Goal: Communication & Community: Answer question/provide support

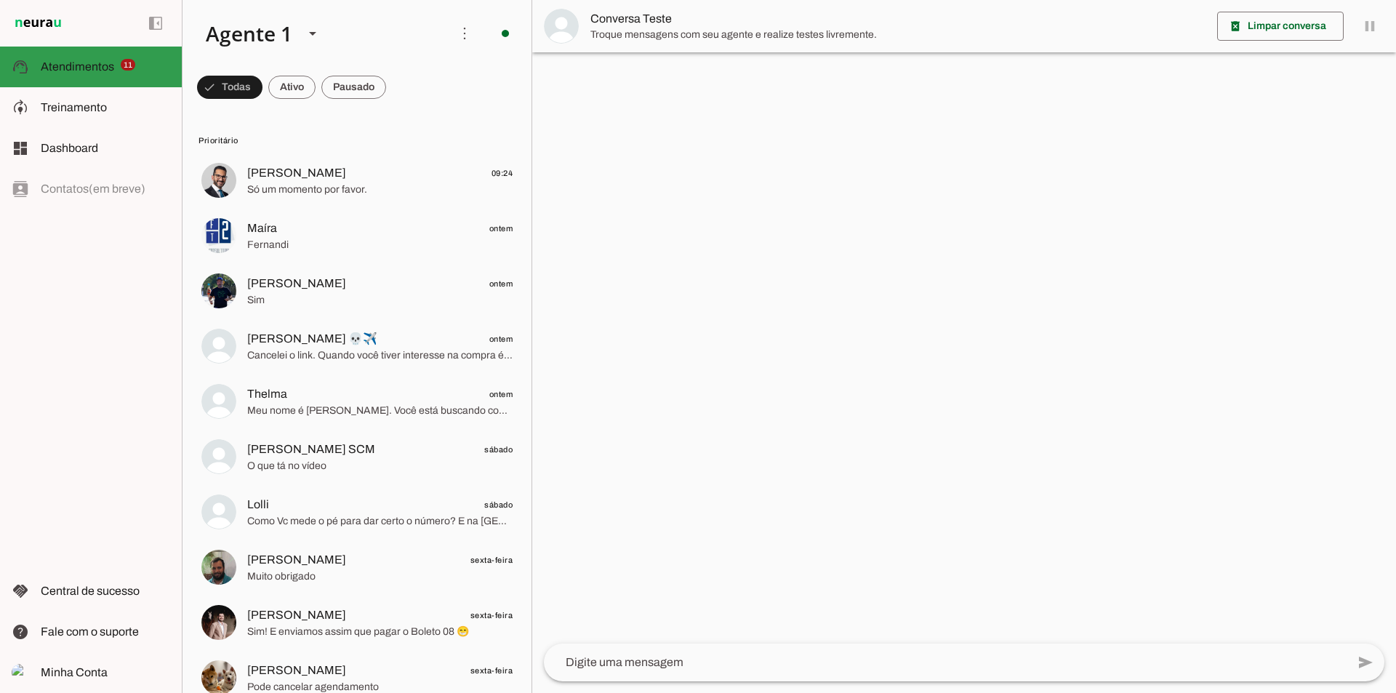
click at [59, 62] on span "Atendimentos" at bounding box center [77, 66] width 73 height 12
click at [263, 85] on span at bounding box center [229, 87] width 65 height 35
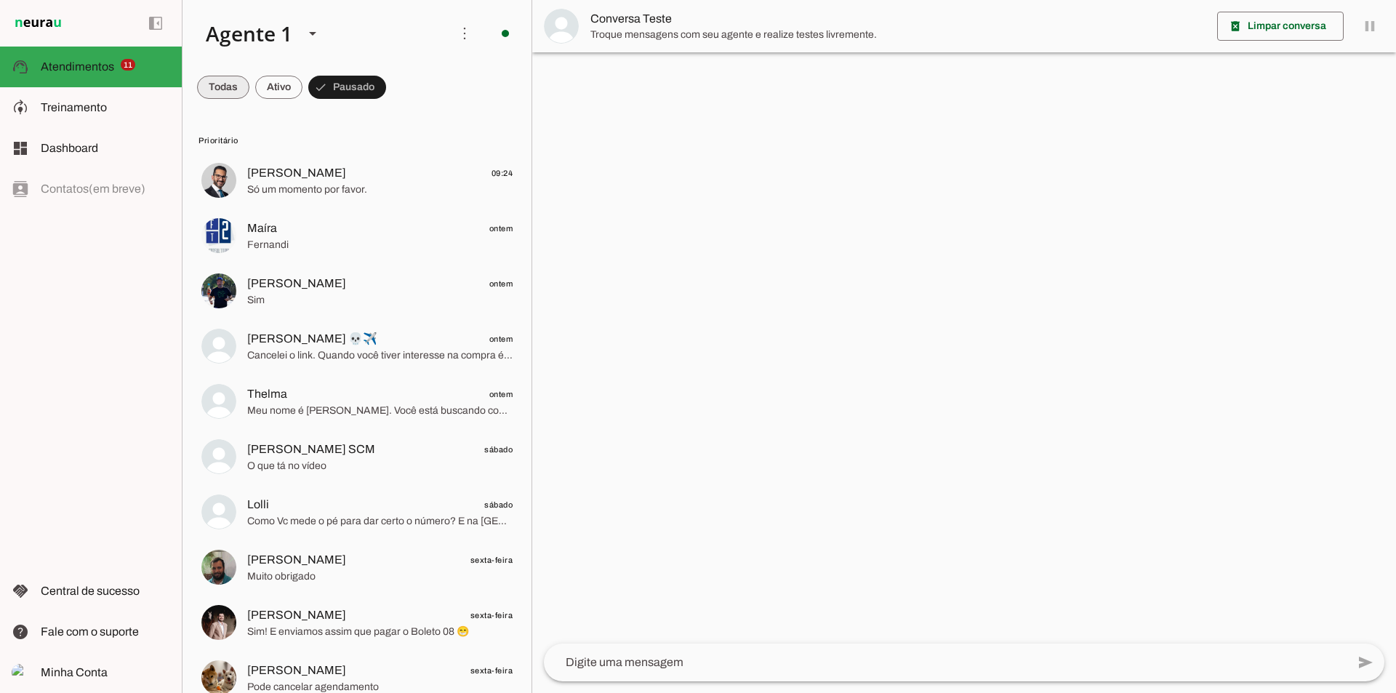
click at [212, 81] on span at bounding box center [223, 87] width 52 height 35
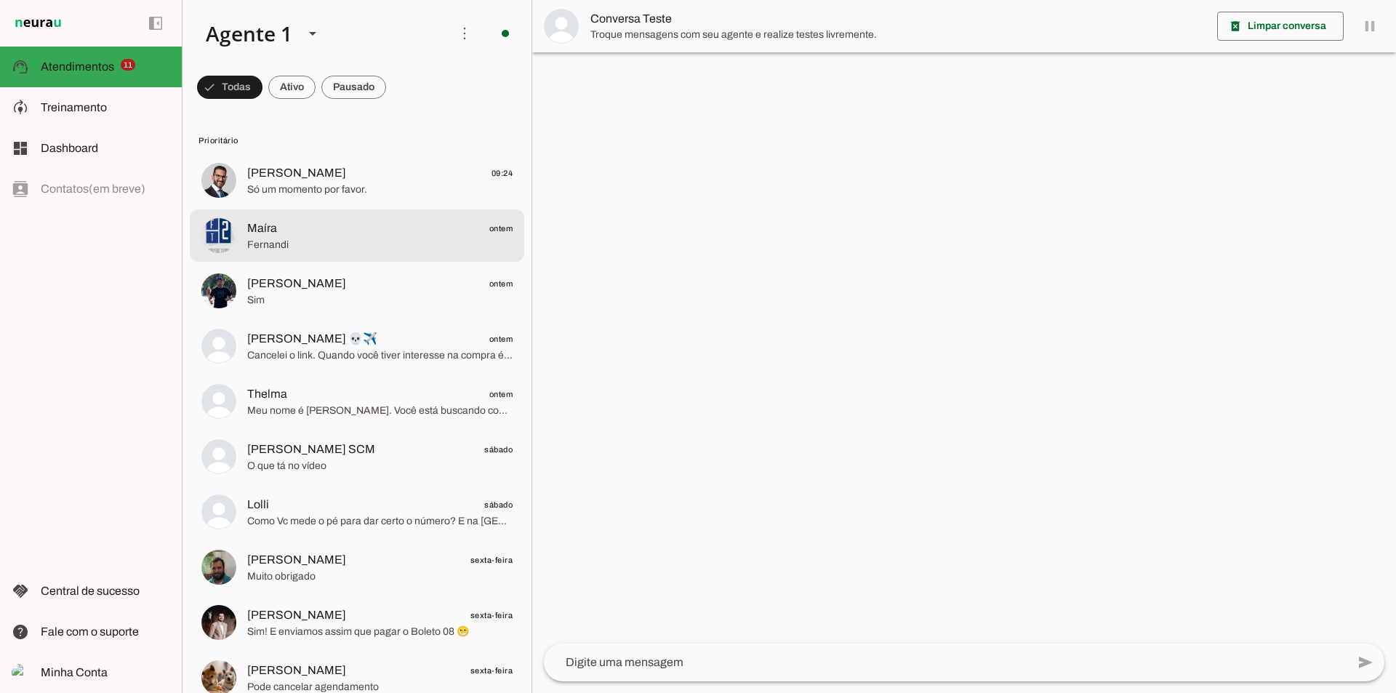
click at [308, 233] on span "Maíra ontem" at bounding box center [379, 229] width 265 height 18
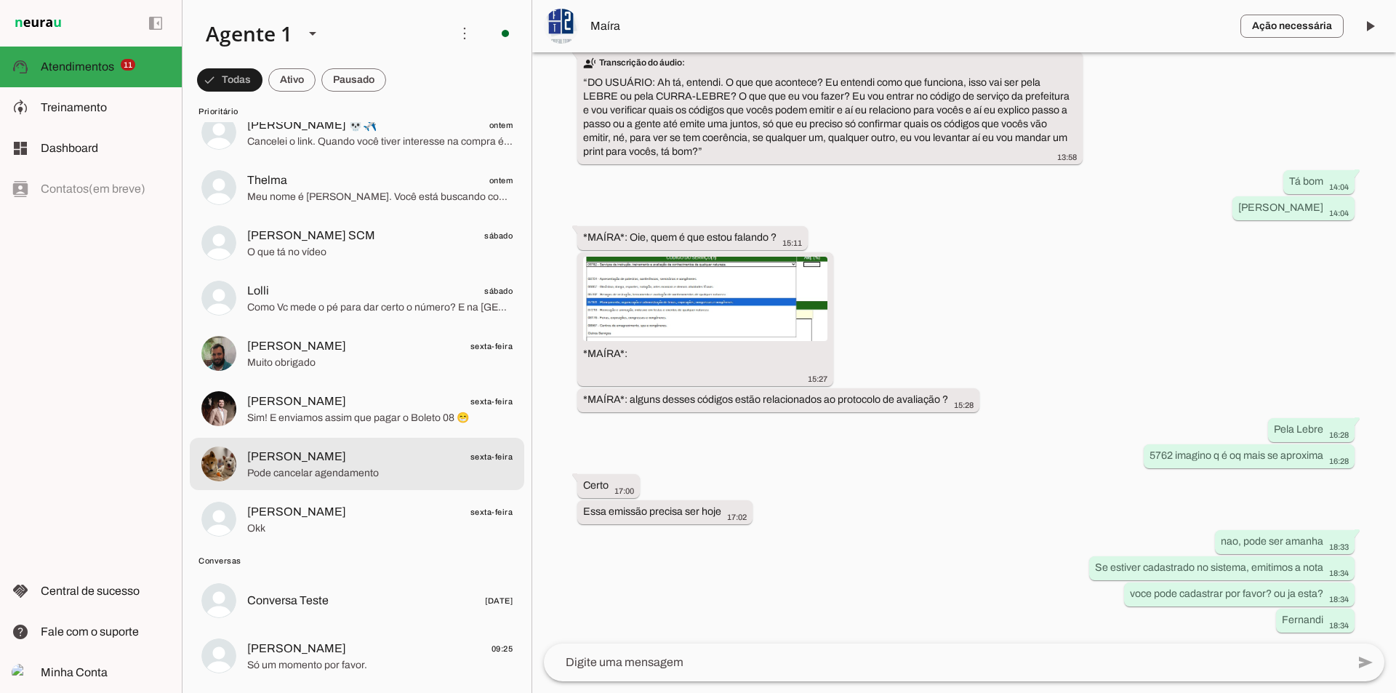
scroll to position [291, 0]
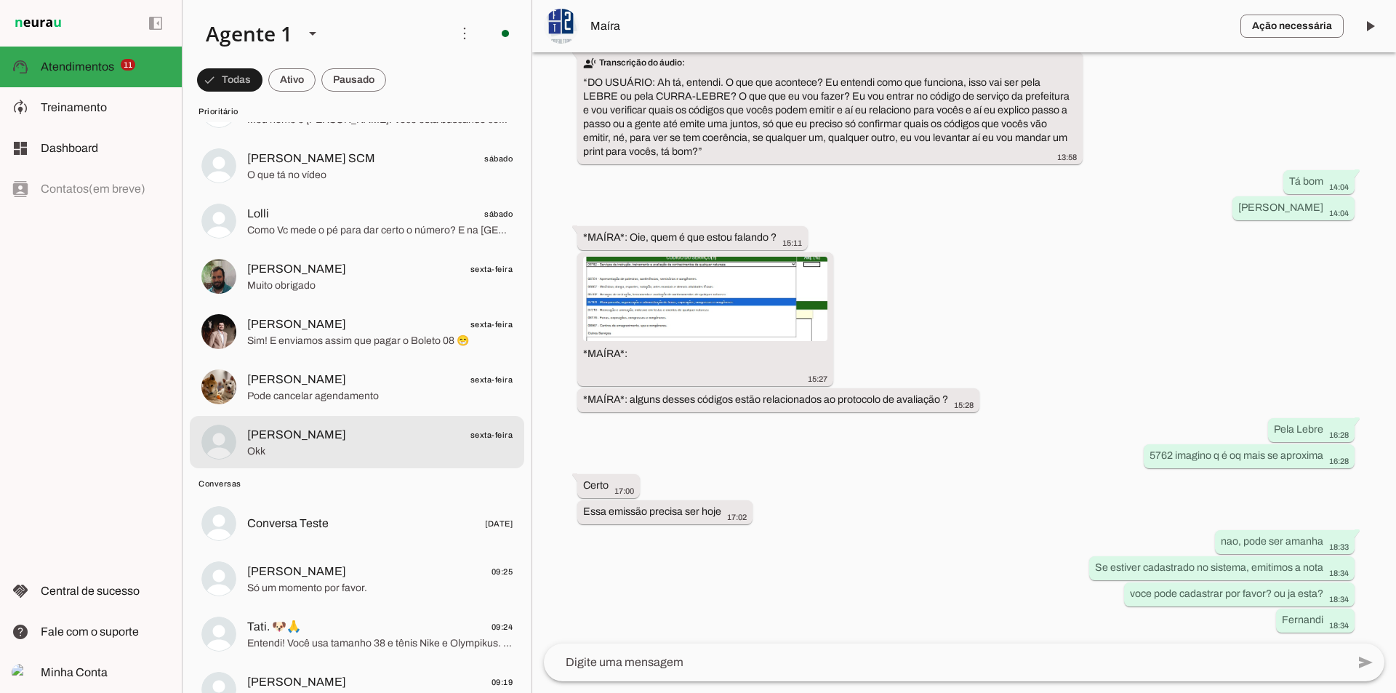
click at [387, 433] on span "[PERSON_NAME] sexta-feira" at bounding box center [379, 435] width 265 height 18
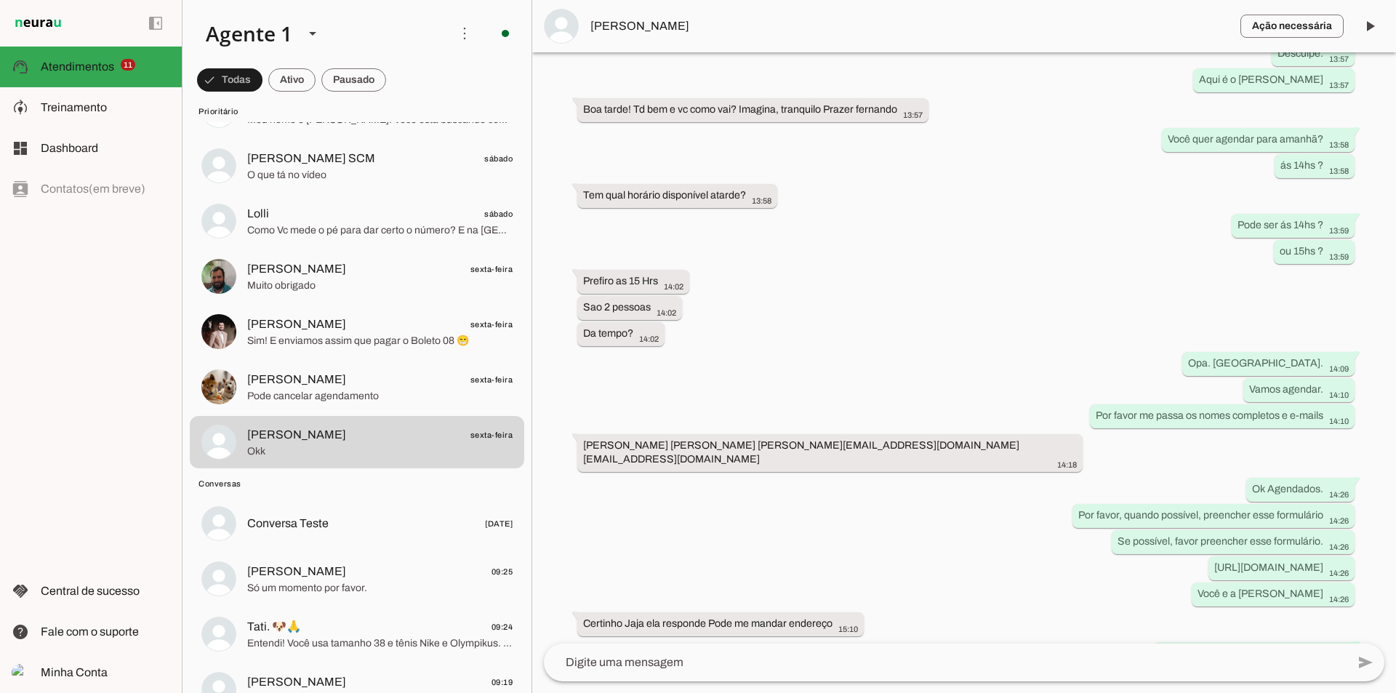
scroll to position [942, 0]
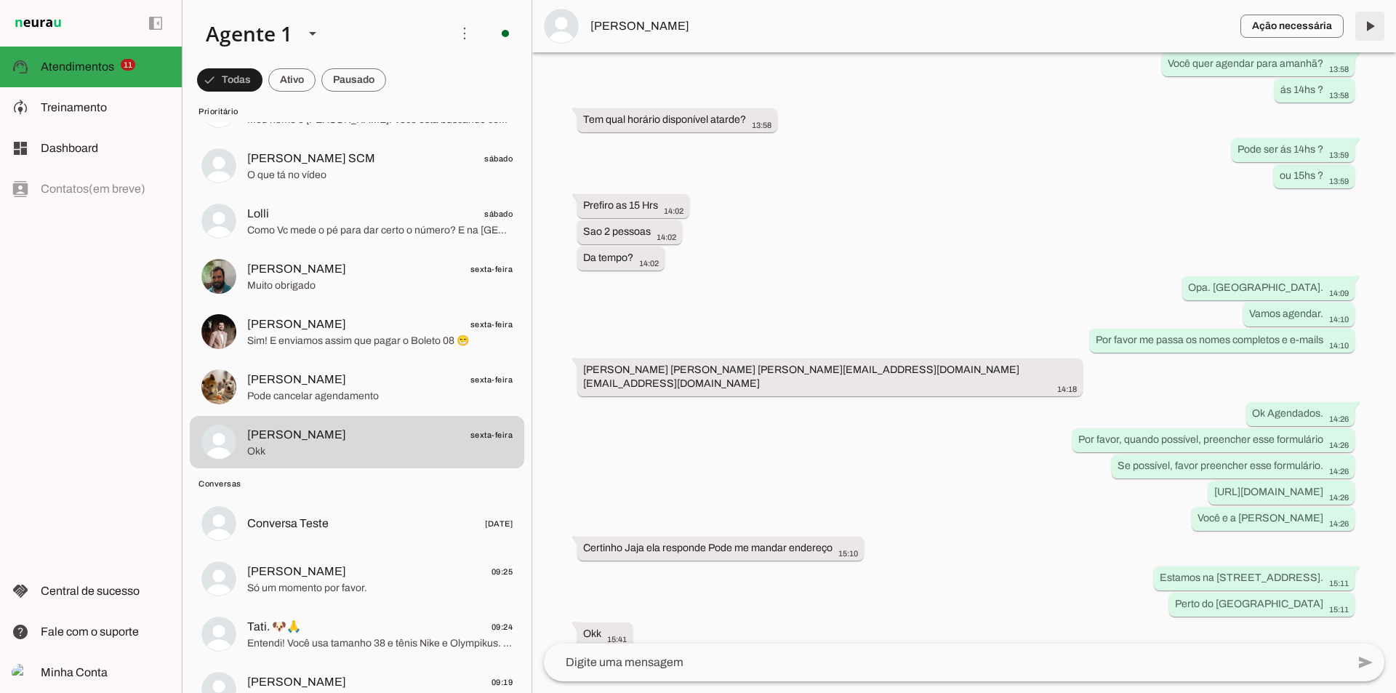
click at [1366, 24] on span at bounding box center [1370, 26] width 35 height 35
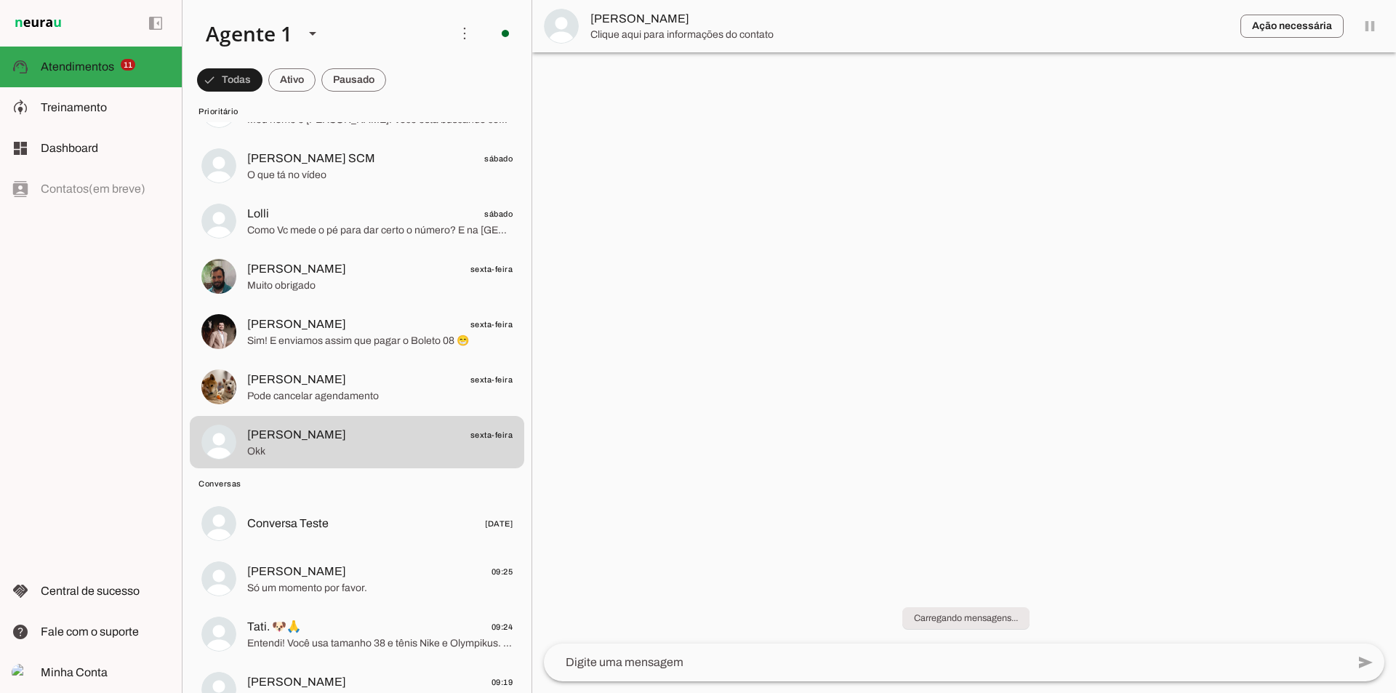
scroll to position [0, 0]
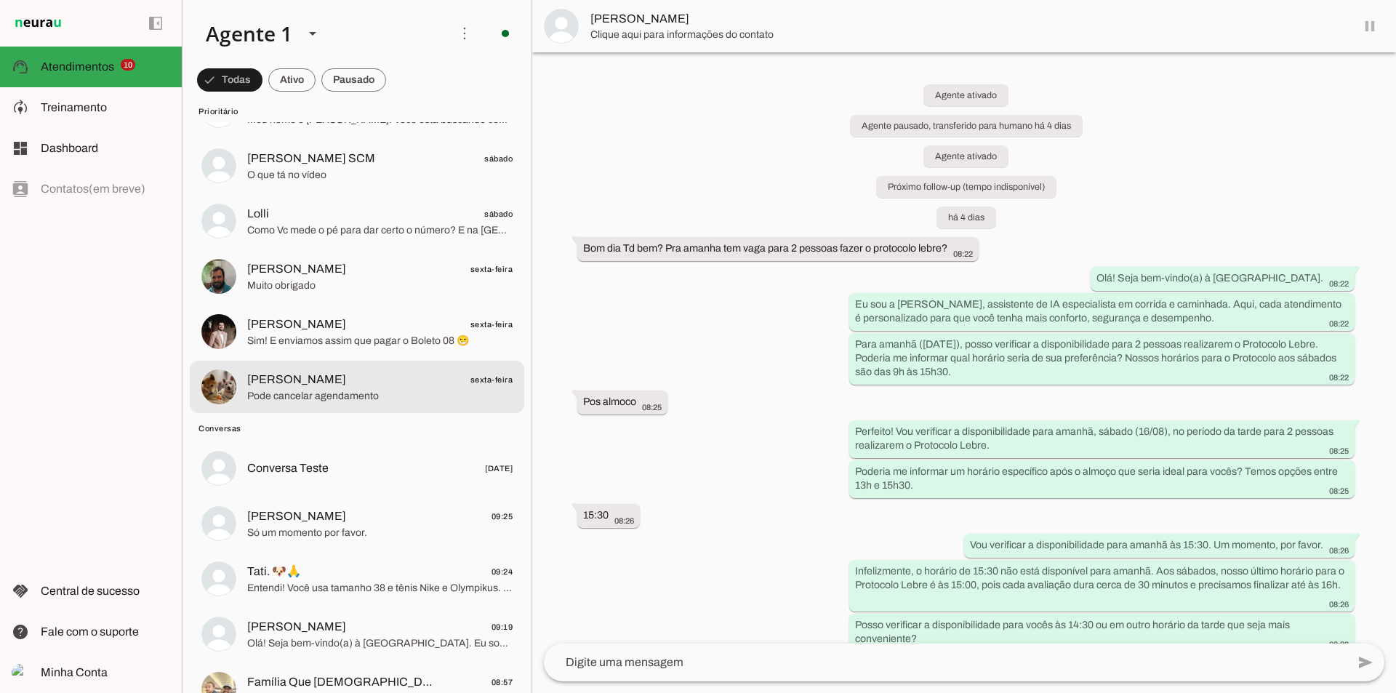
click at [404, 380] on span "[PERSON_NAME] sexta-feira" at bounding box center [379, 380] width 265 height 18
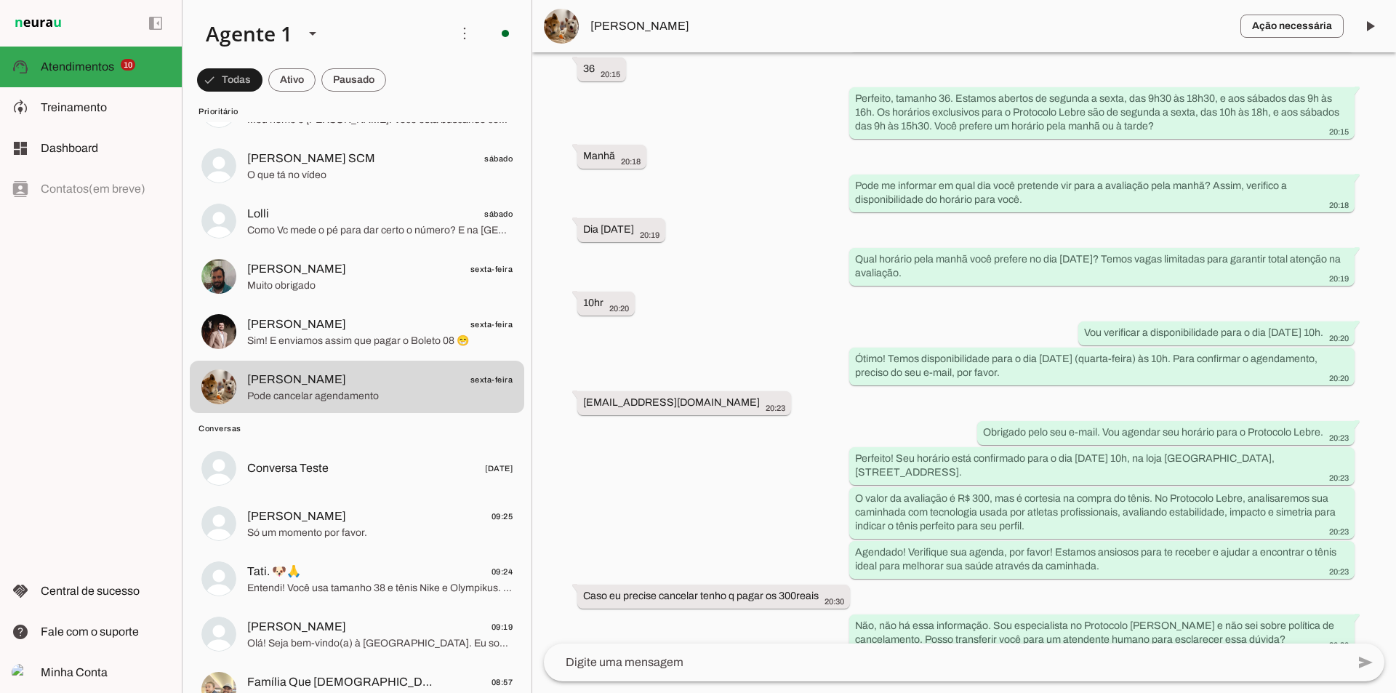
scroll to position [1055, 0]
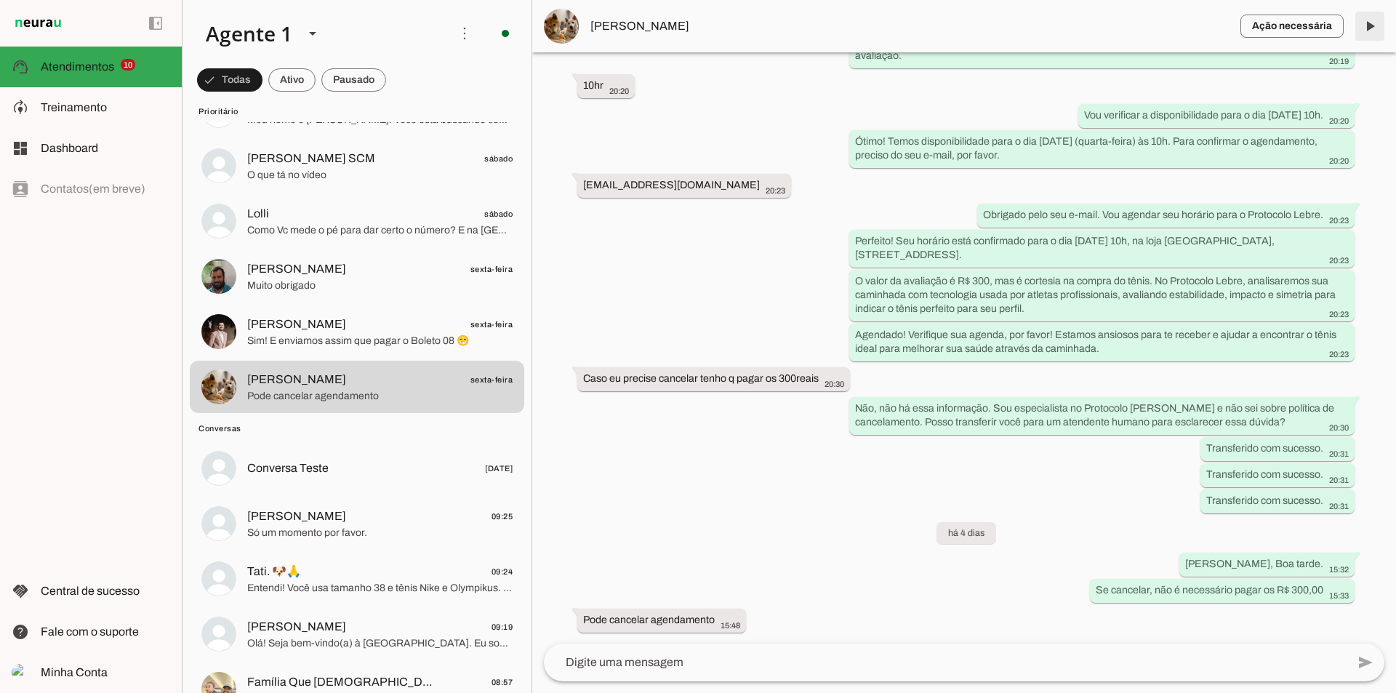
click at [1369, 26] on span at bounding box center [1370, 26] width 35 height 35
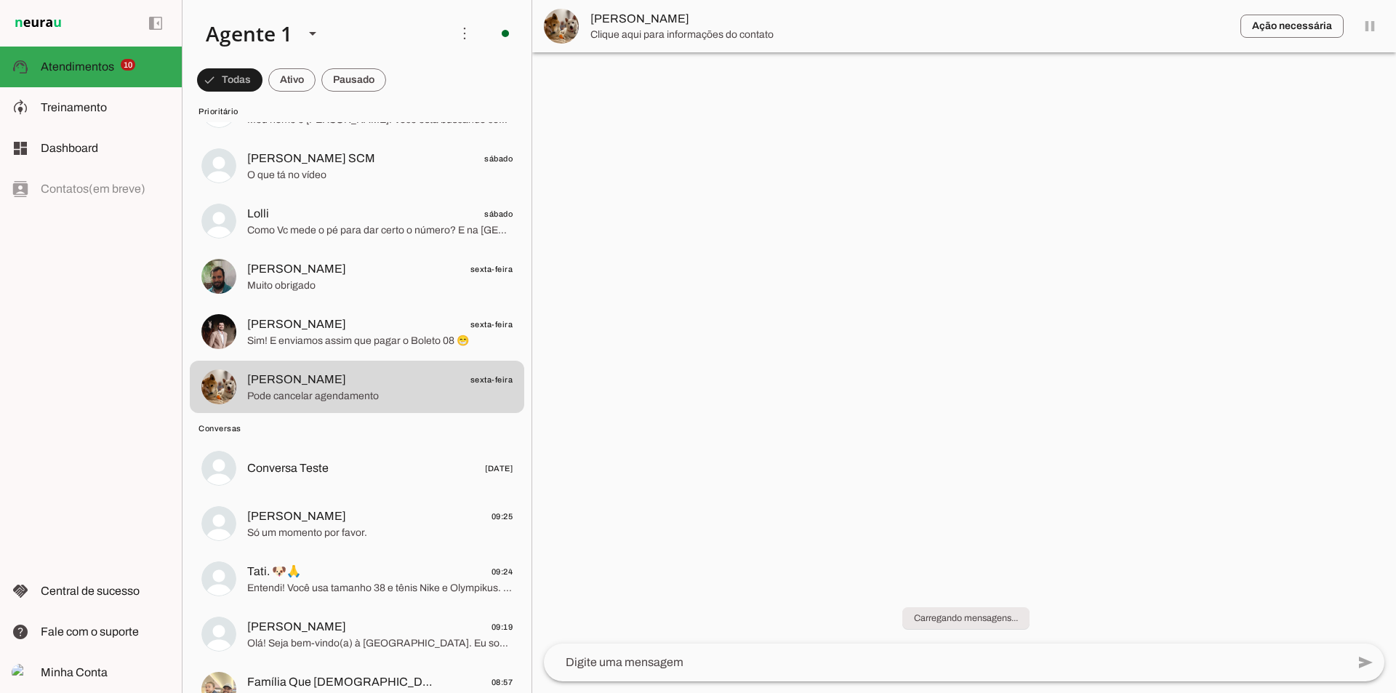
scroll to position [0, 0]
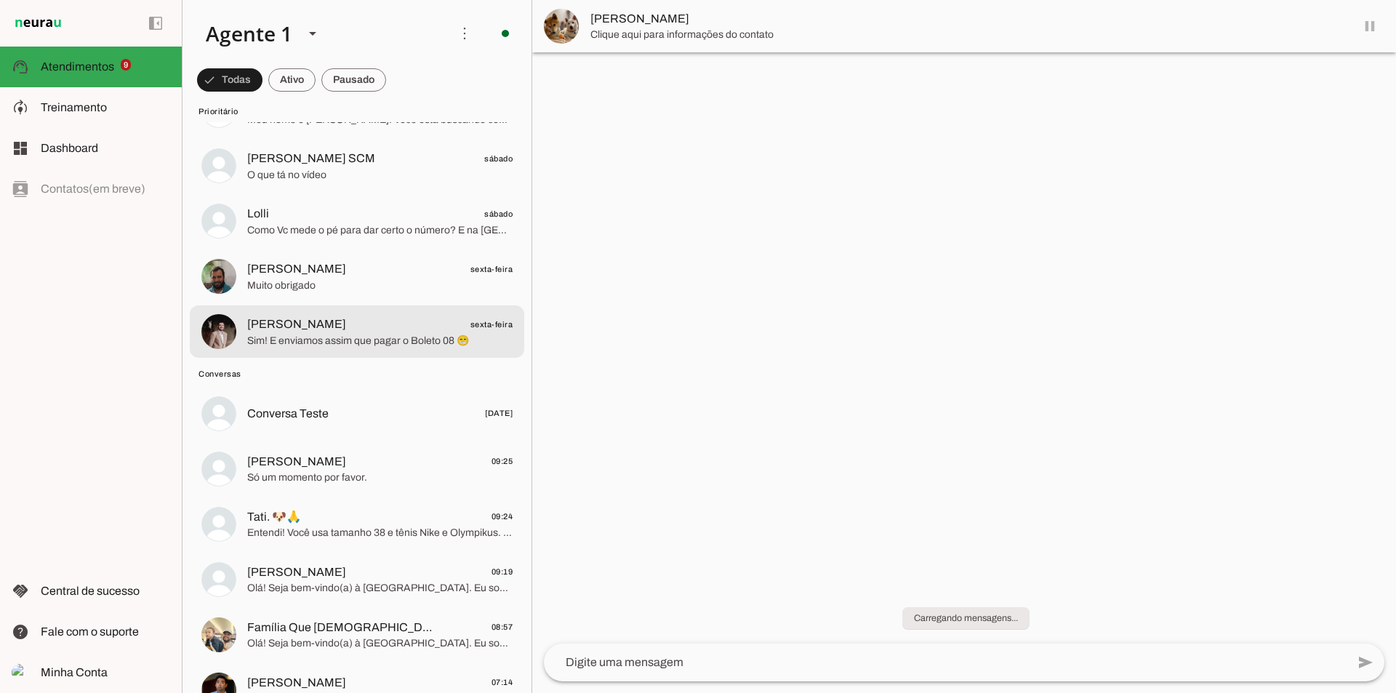
click at [320, 327] on span "[PERSON_NAME]" at bounding box center [296, 324] width 99 height 17
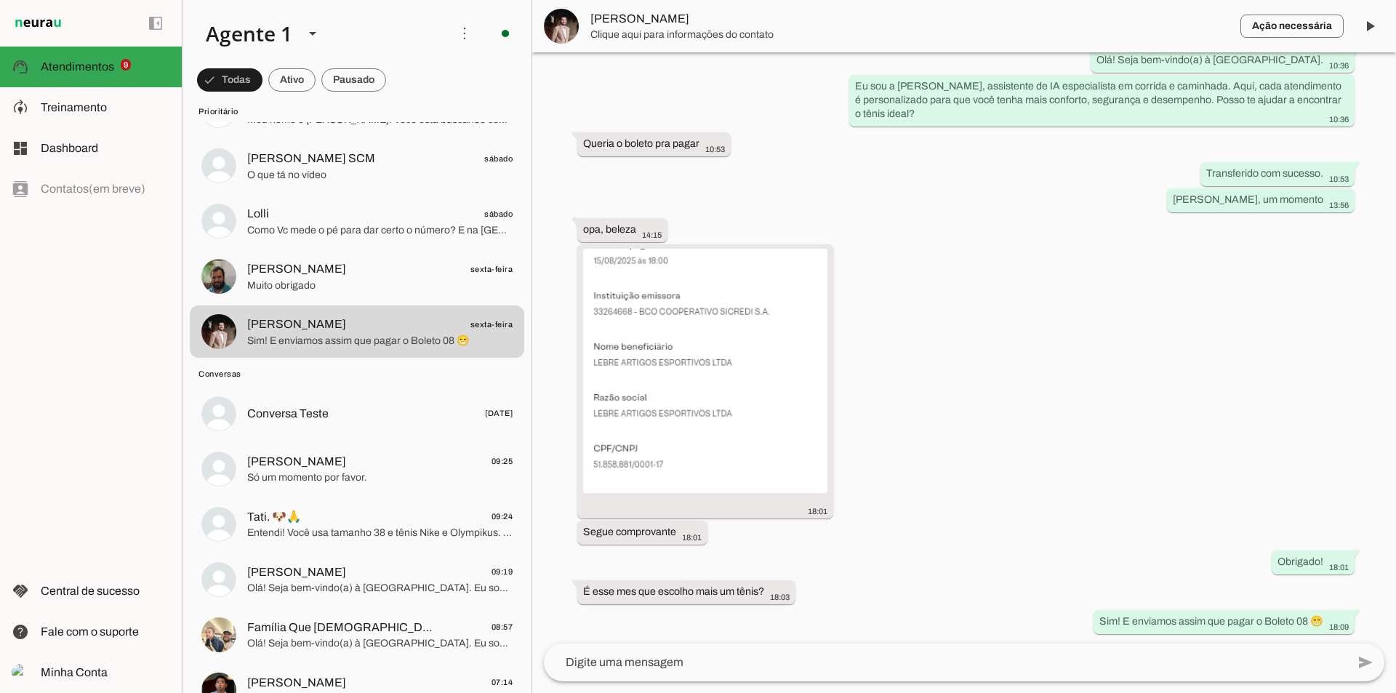
scroll to position [189, 0]
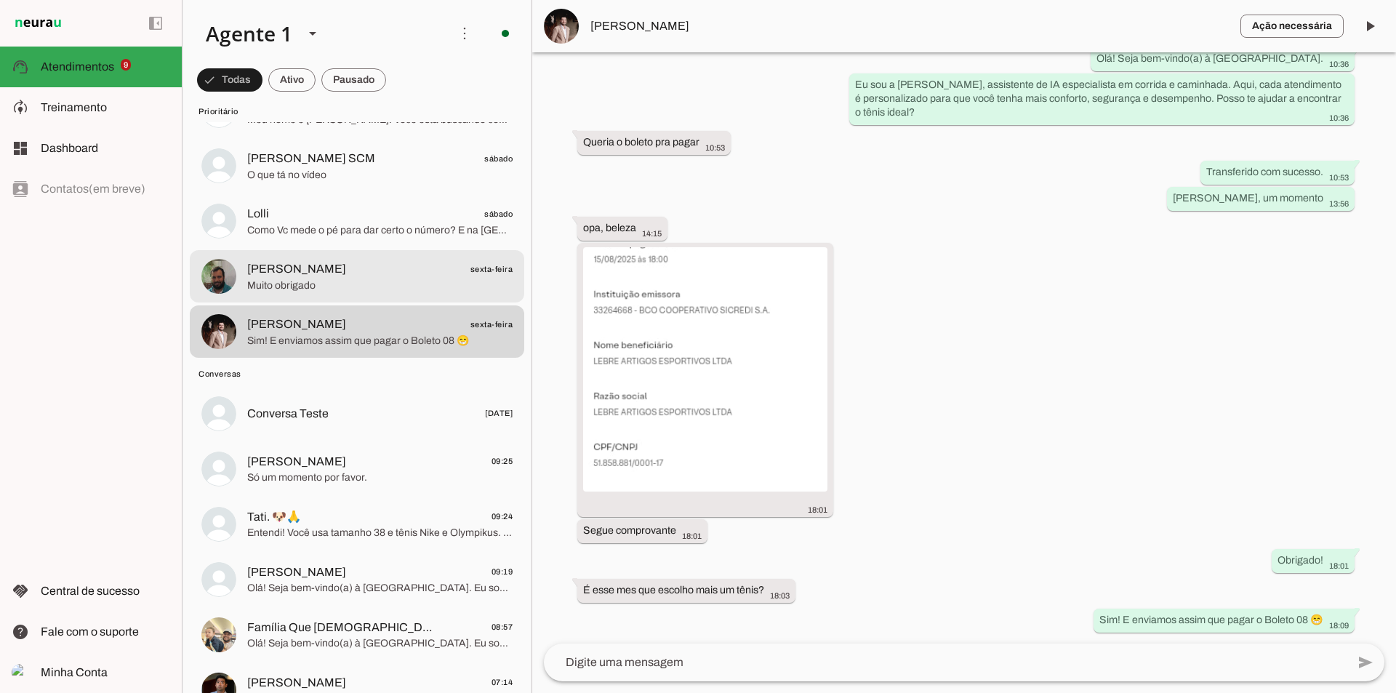
click at [399, 276] on span "[PERSON_NAME] sexta-feira" at bounding box center [379, 269] width 265 height 18
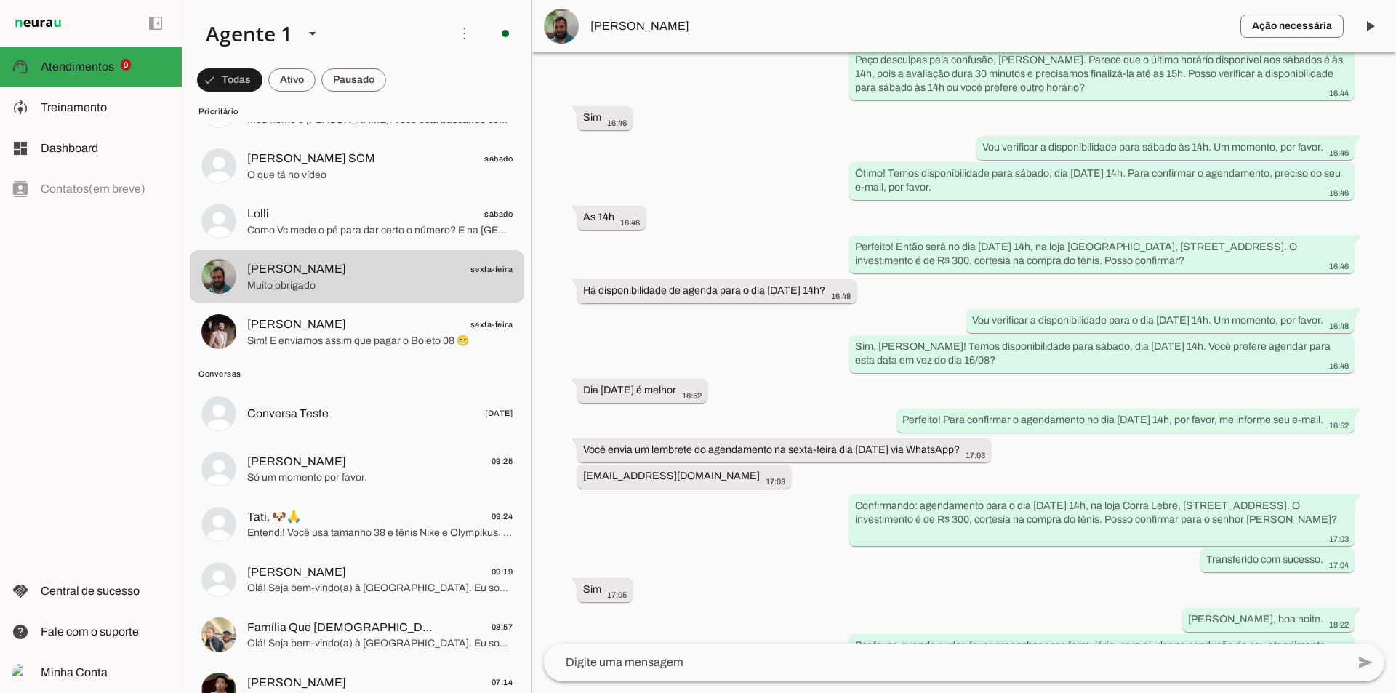
scroll to position [1136, 0]
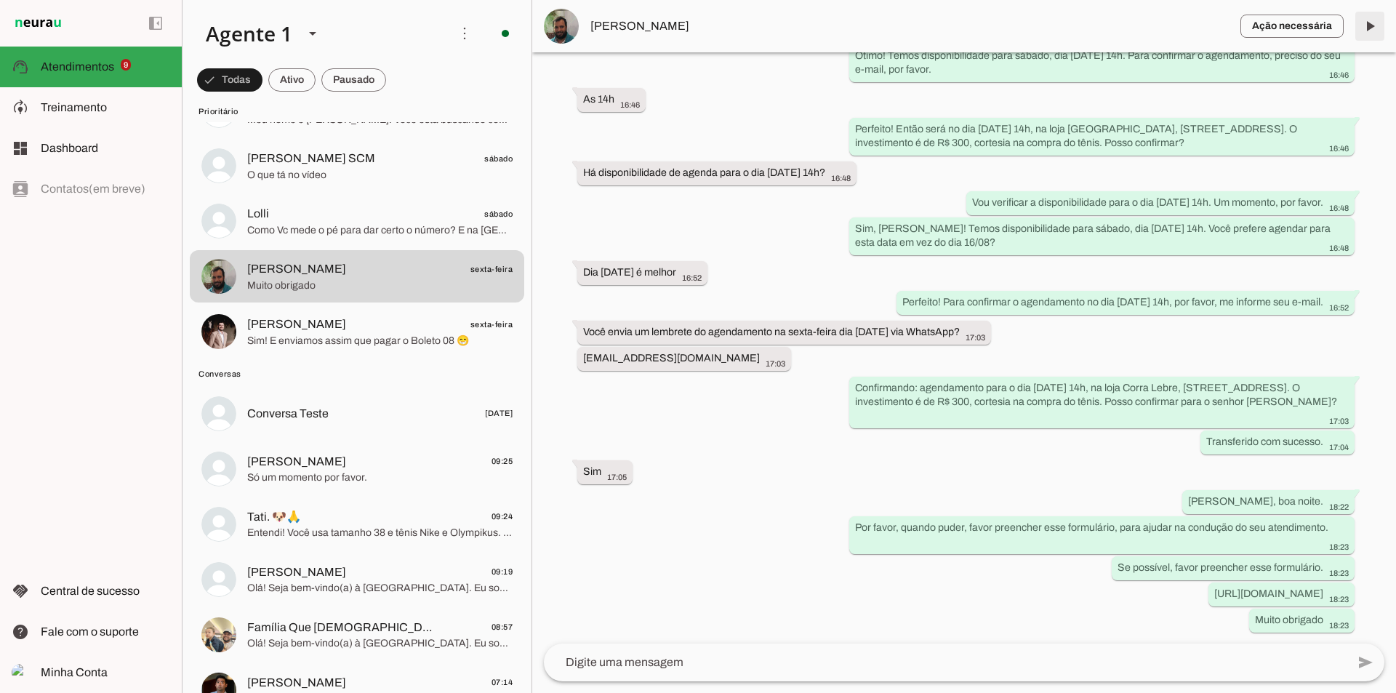
click at [1365, 25] on span at bounding box center [1370, 26] width 35 height 35
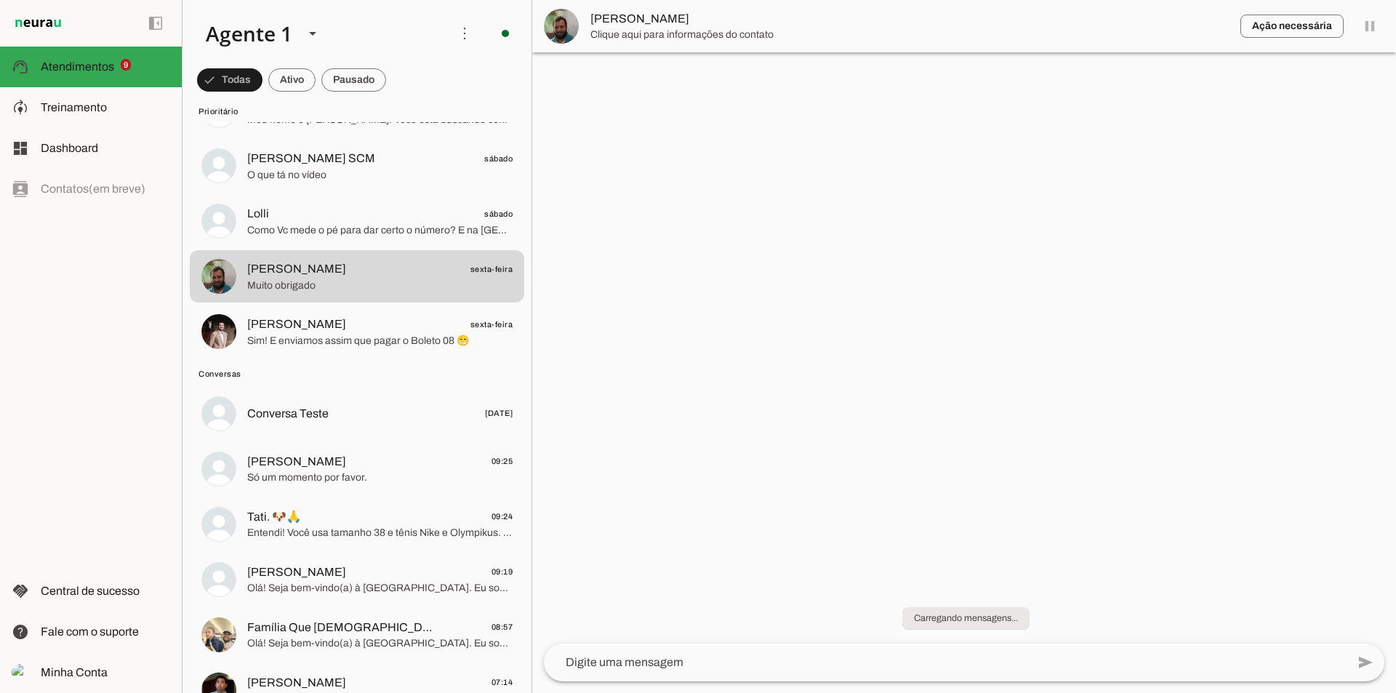
scroll to position [0, 0]
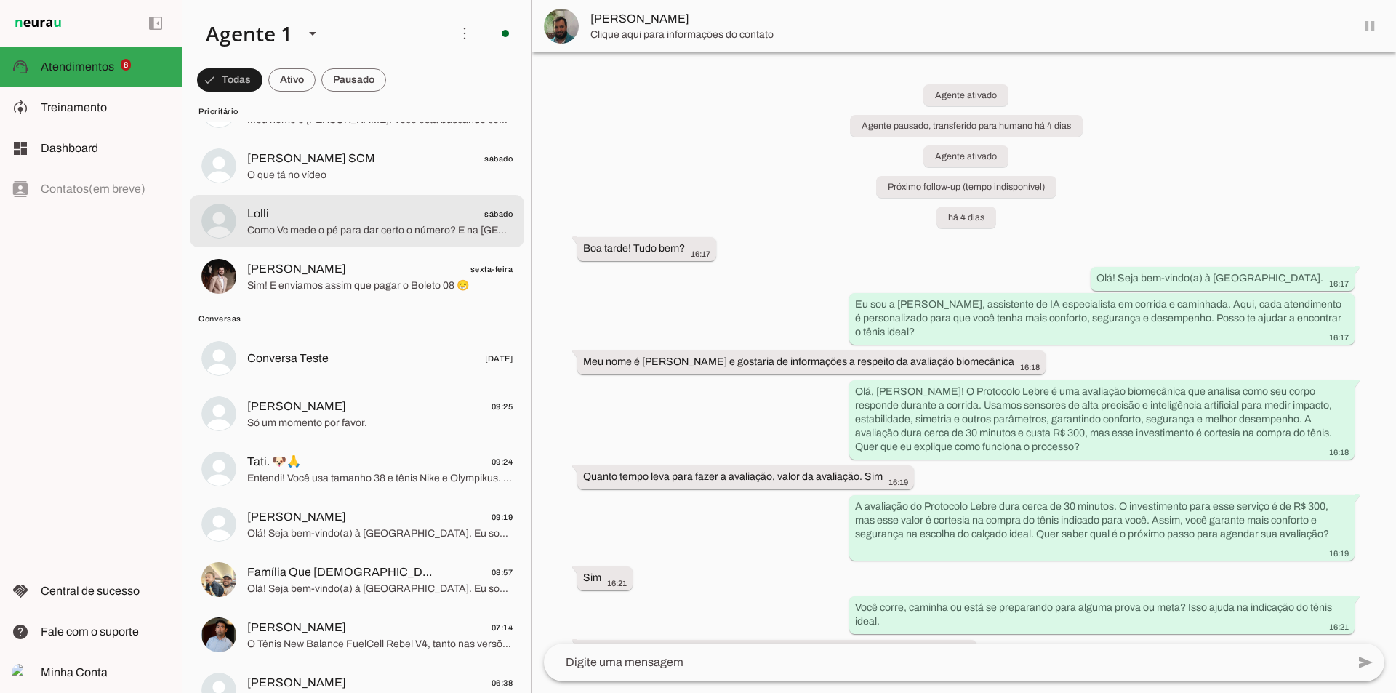
click at [385, 211] on span "Lolli sábado" at bounding box center [379, 214] width 265 height 18
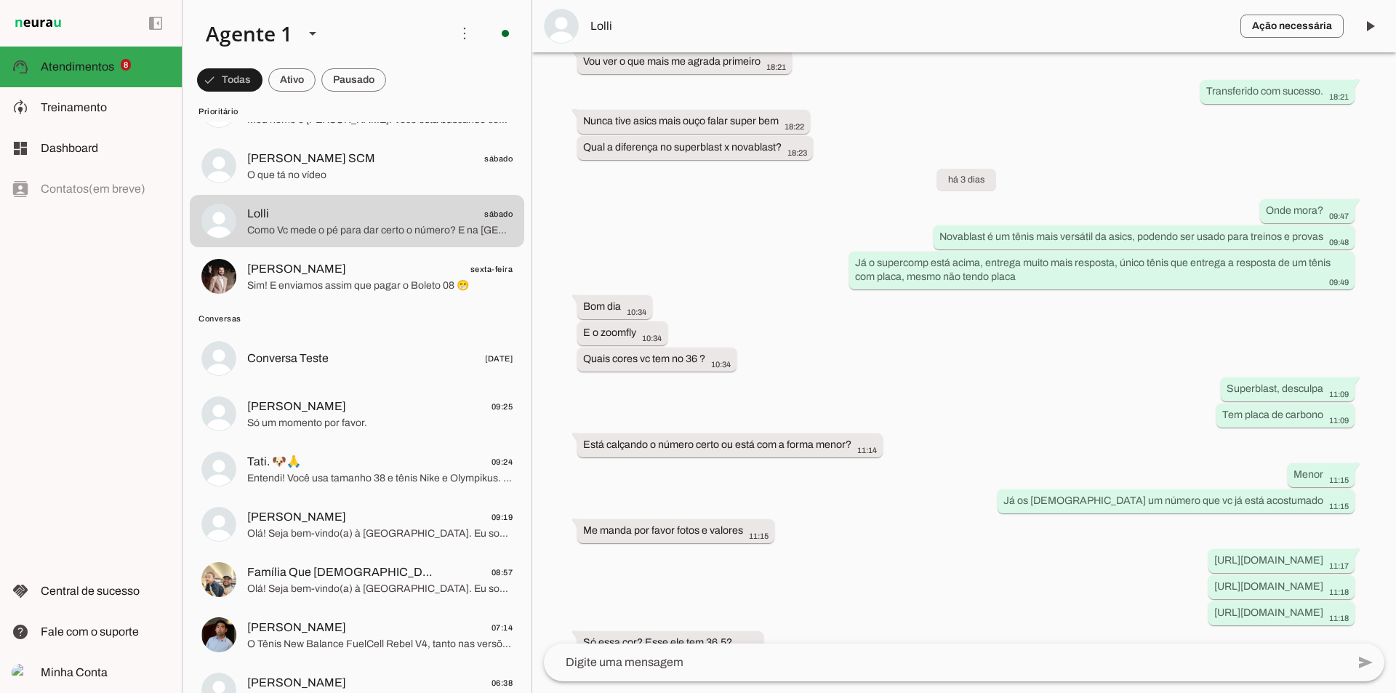
scroll to position [961, 0]
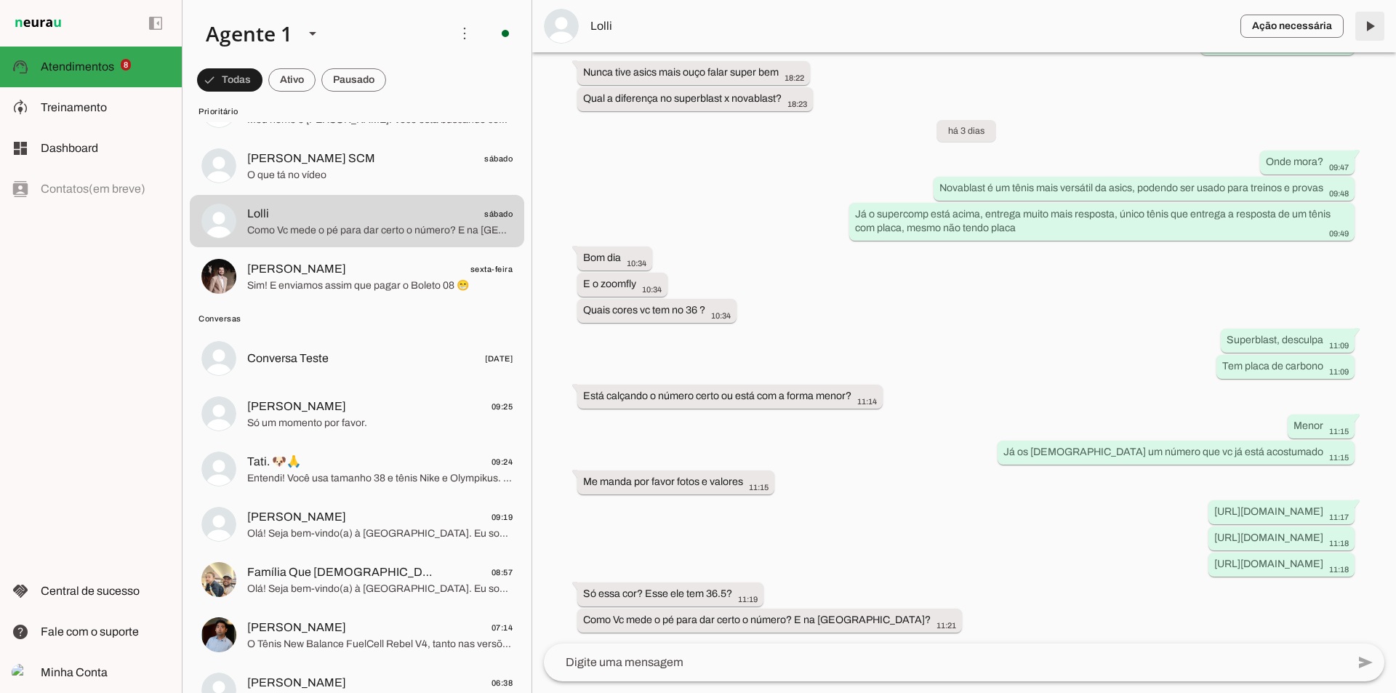
click at [1371, 28] on span at bounding box center [1370, 26] width 35 height 35
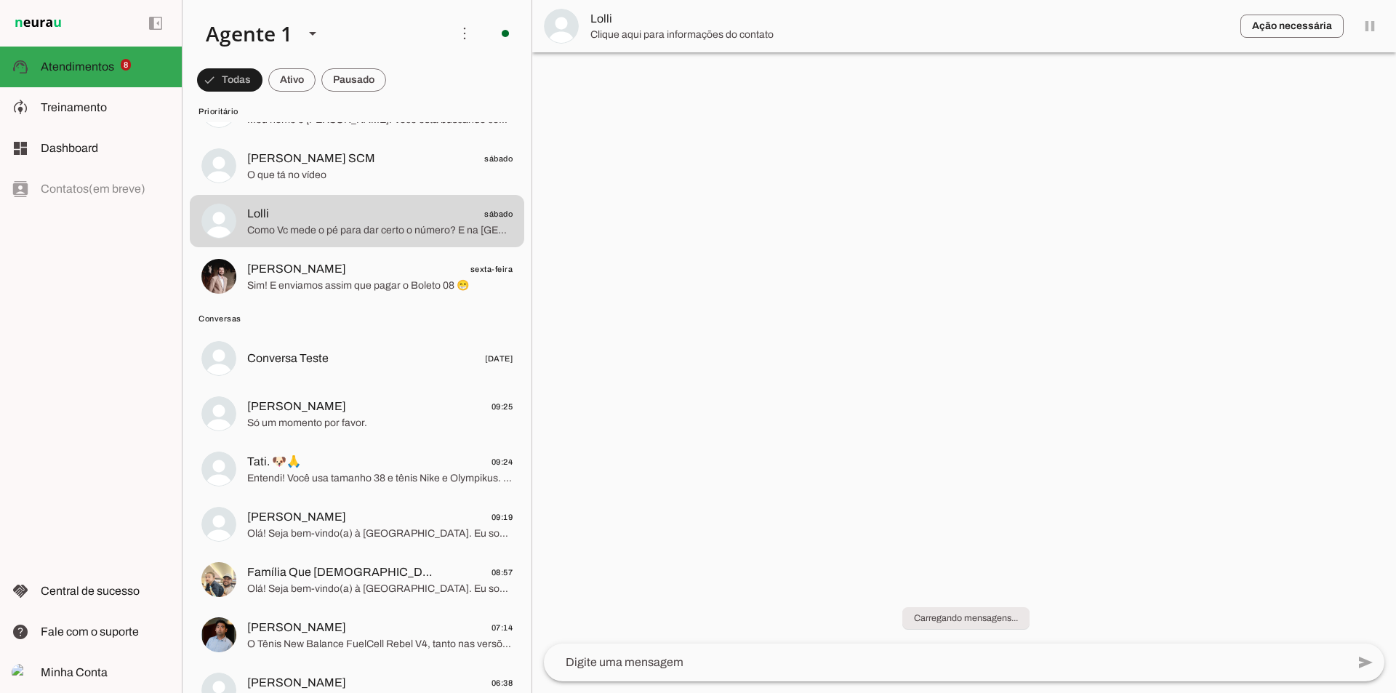
scroll to position [0, 0]
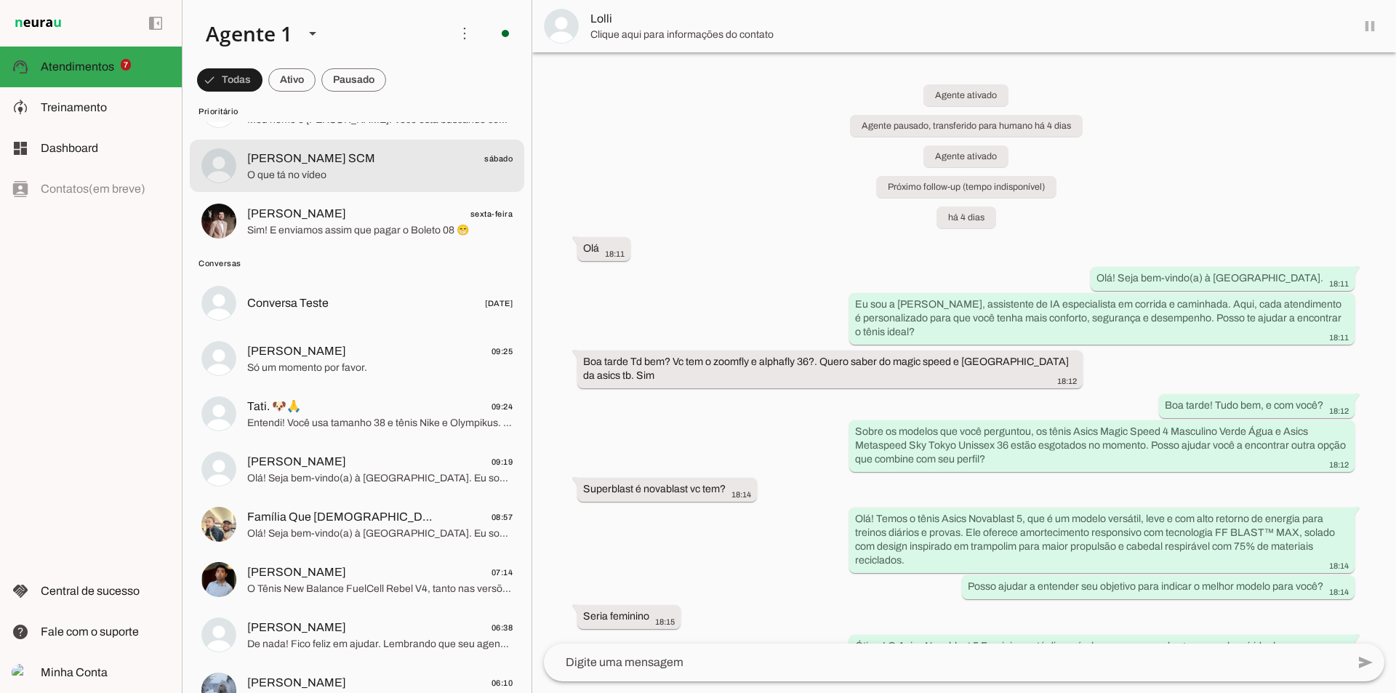
click at [391, 166] on span "[PERSON_NAME] SCM sábado" at bounding box center [379, 159] width 265 height 18
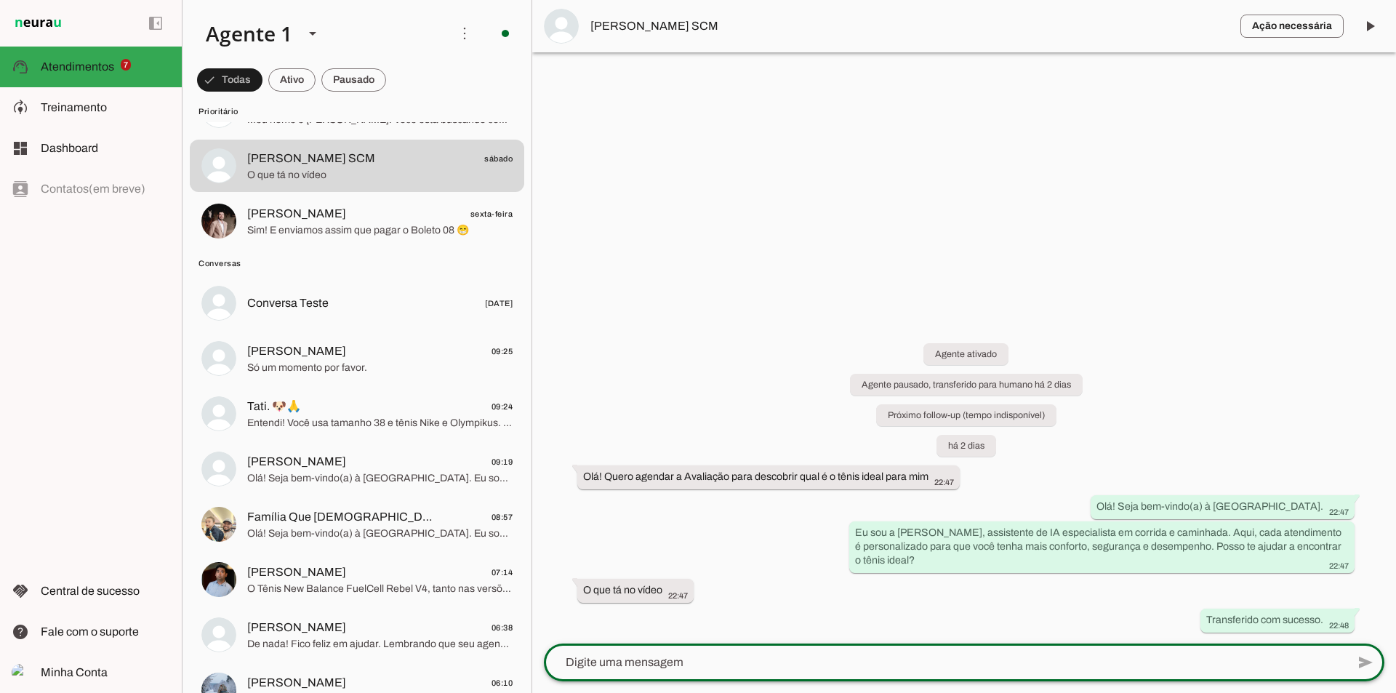
click at [649, 665] on textarea at bounding box center [945, 662] width 803 height 17
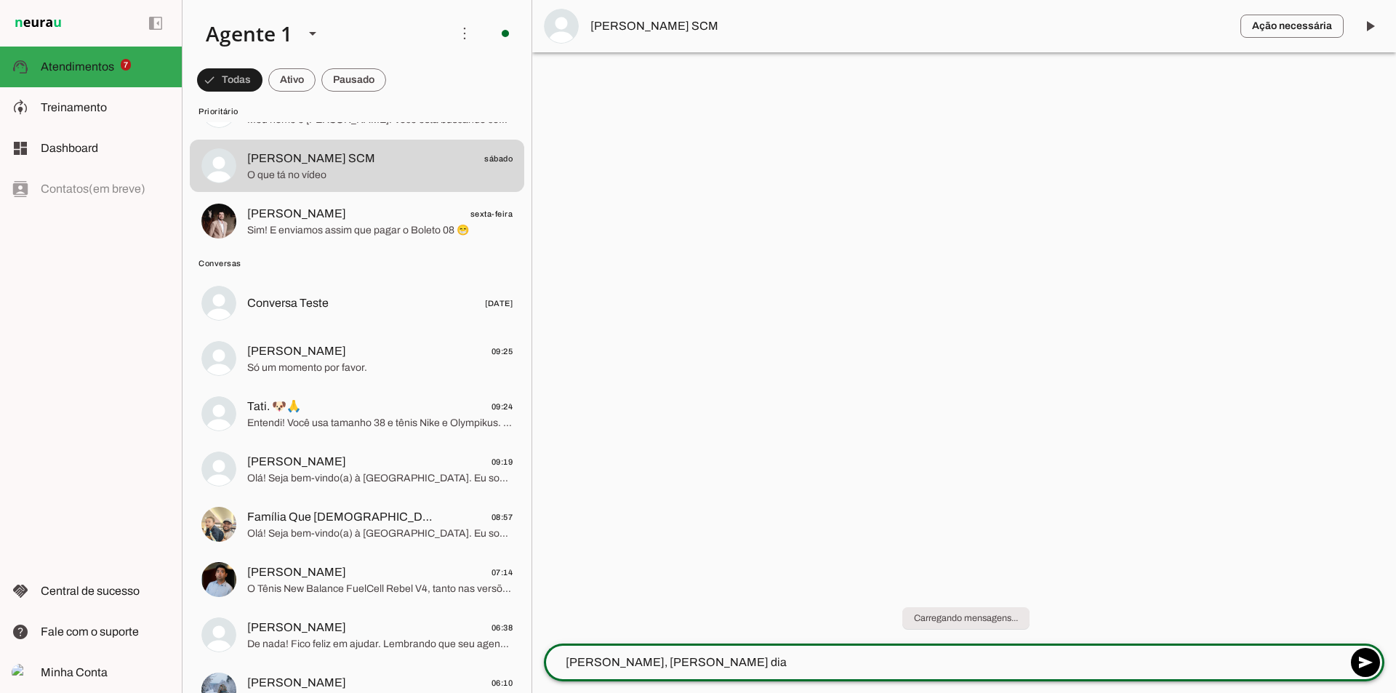
type textarea "[PERSON_NAME], [PERSON_NAME] dia."
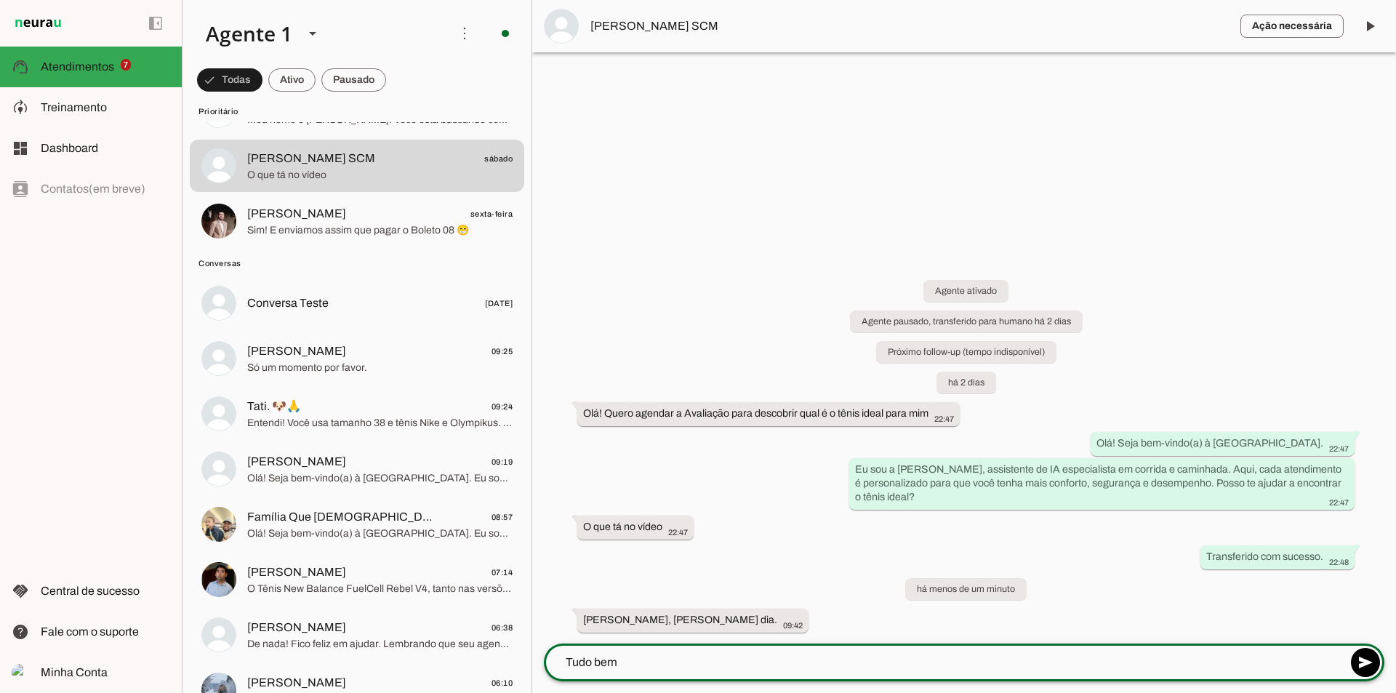
type textarea "Tudo bem?"
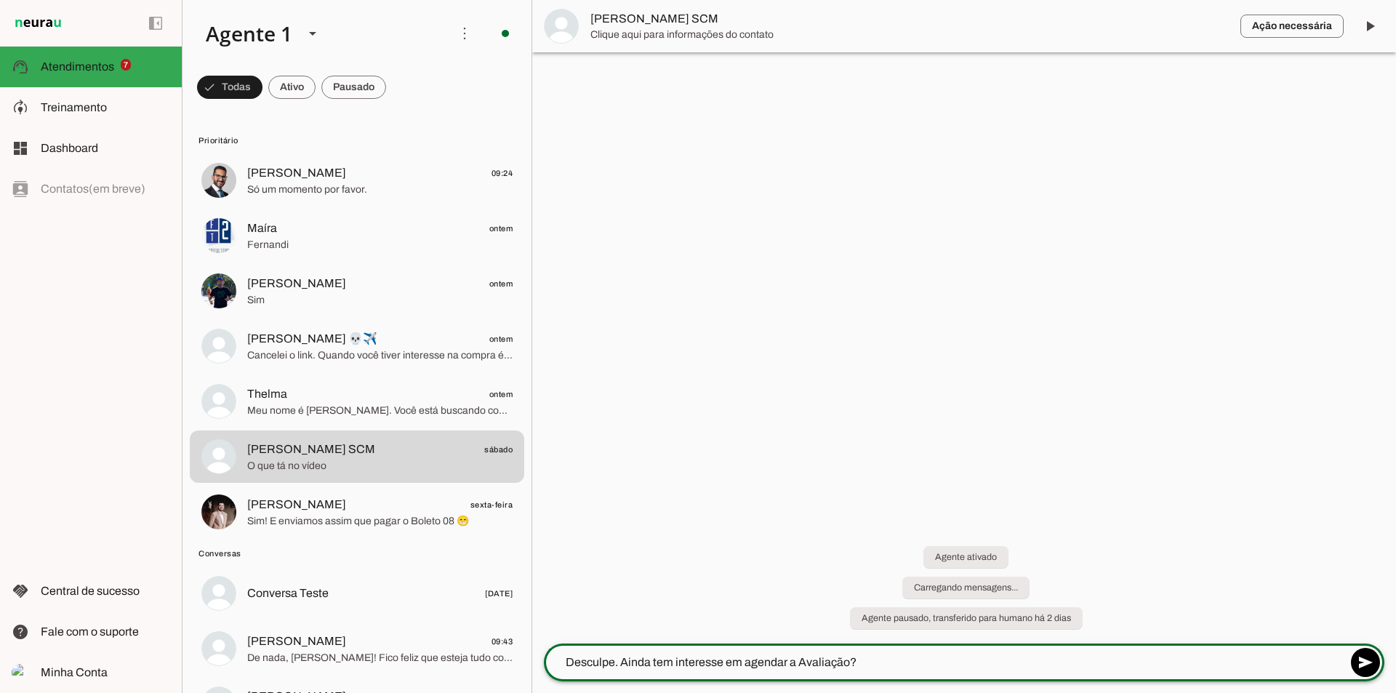
click at [900, 662] on textarea "Desculpe. Ainda tem interesse em agendar a Avaliação?" at bounding box center [945, 662] width 803 height 17
type textarea "Desculpe. Ainda tem interesse em agendar a Avaliação?"
type md-outlined-text-field "Desculpe. Ainda tem interesse em agendar a Avaliação?"
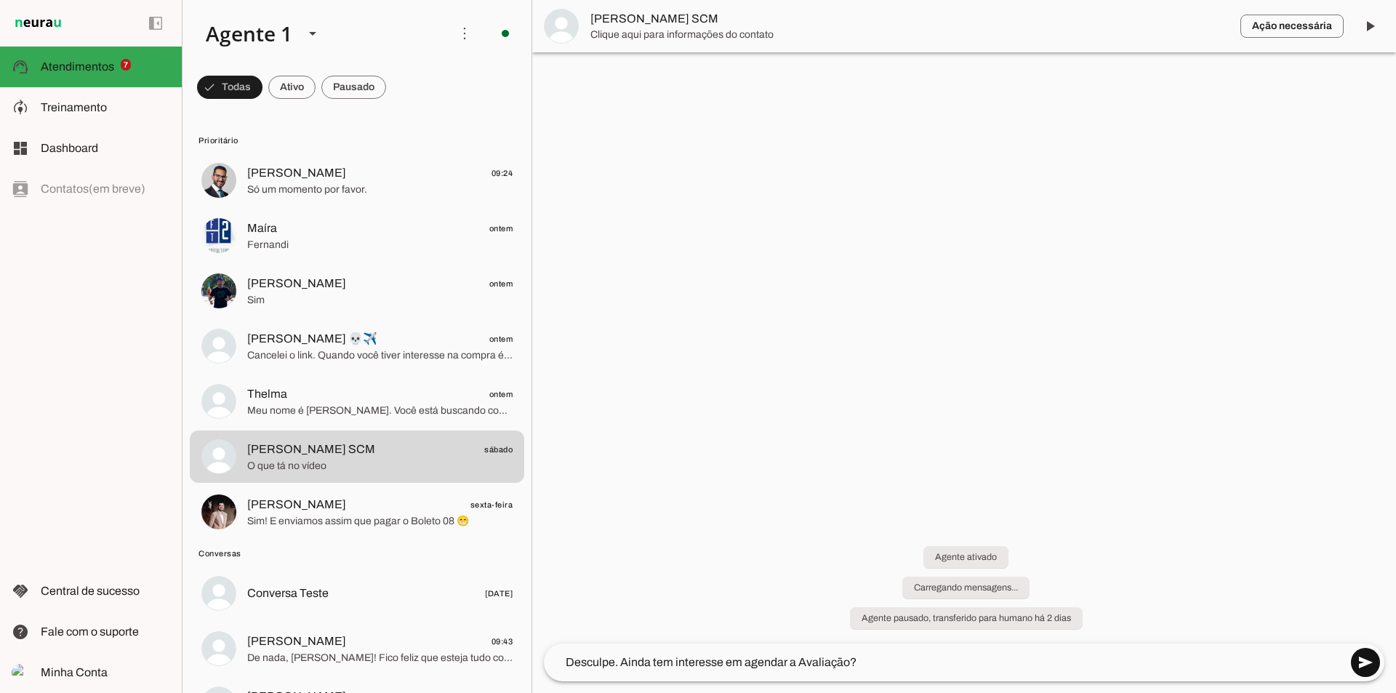
click at [1370, 660] on span at bounding box center [1365, 662] width 35 height 35
click at [1363, 662] on span at bounding box center [1365, 662] width 35 height 35
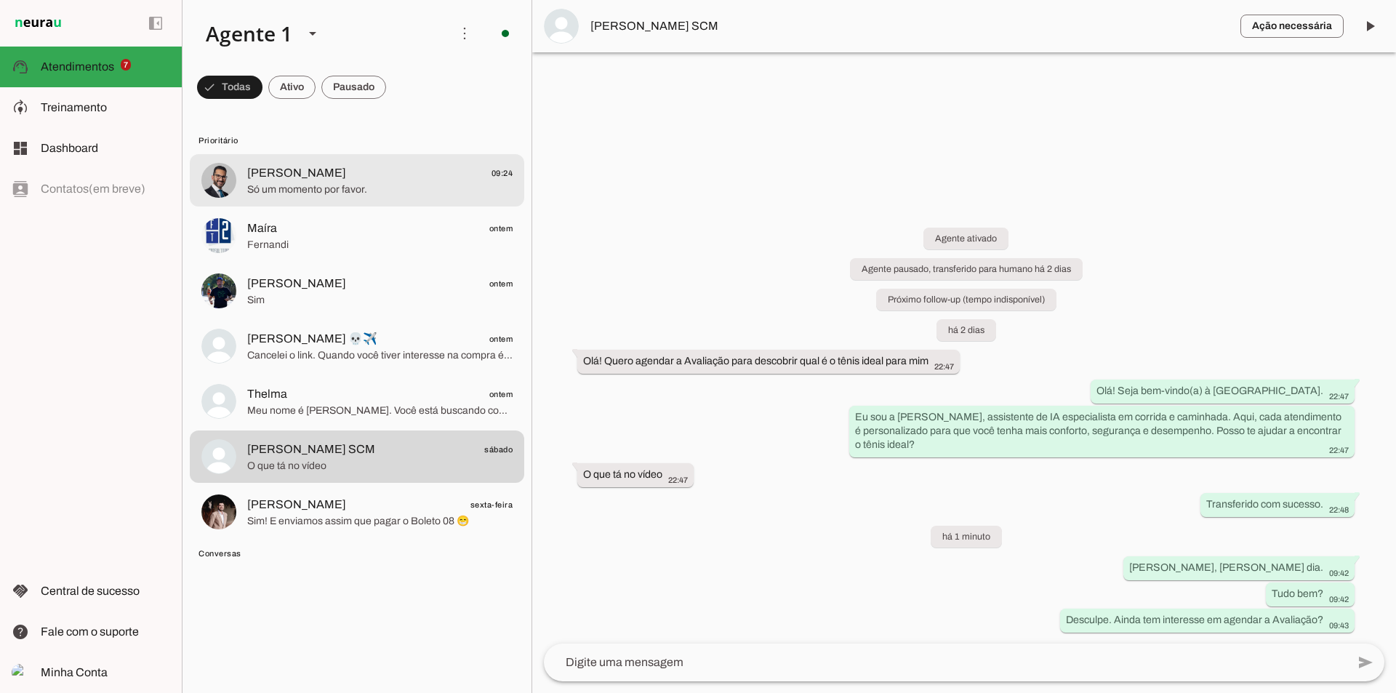
click at [321, 177] on span "[PERSON_NAME]" at bounding box center [296, 172] width 99 height 17
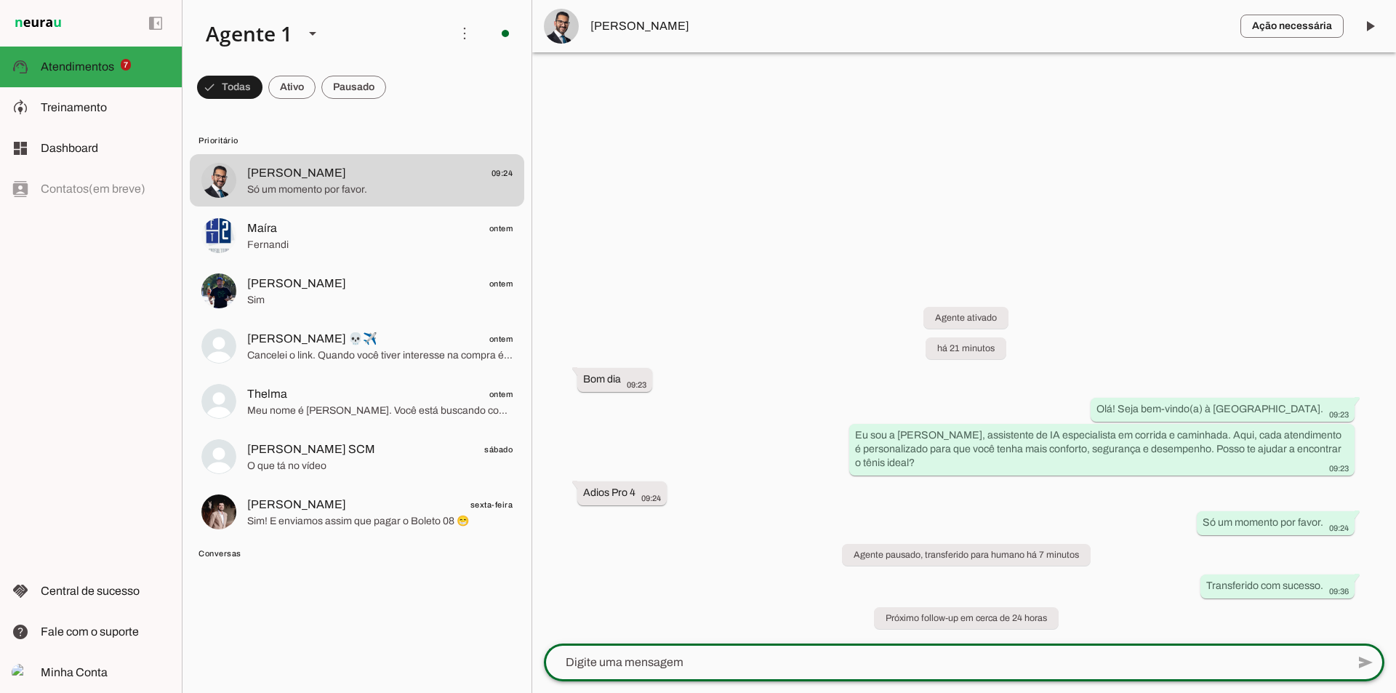
click at [650, 668] on textarea at bounding box center [945, 662] width 803 height 17
type textarea "Olá Vinicius, Muito bom dia."
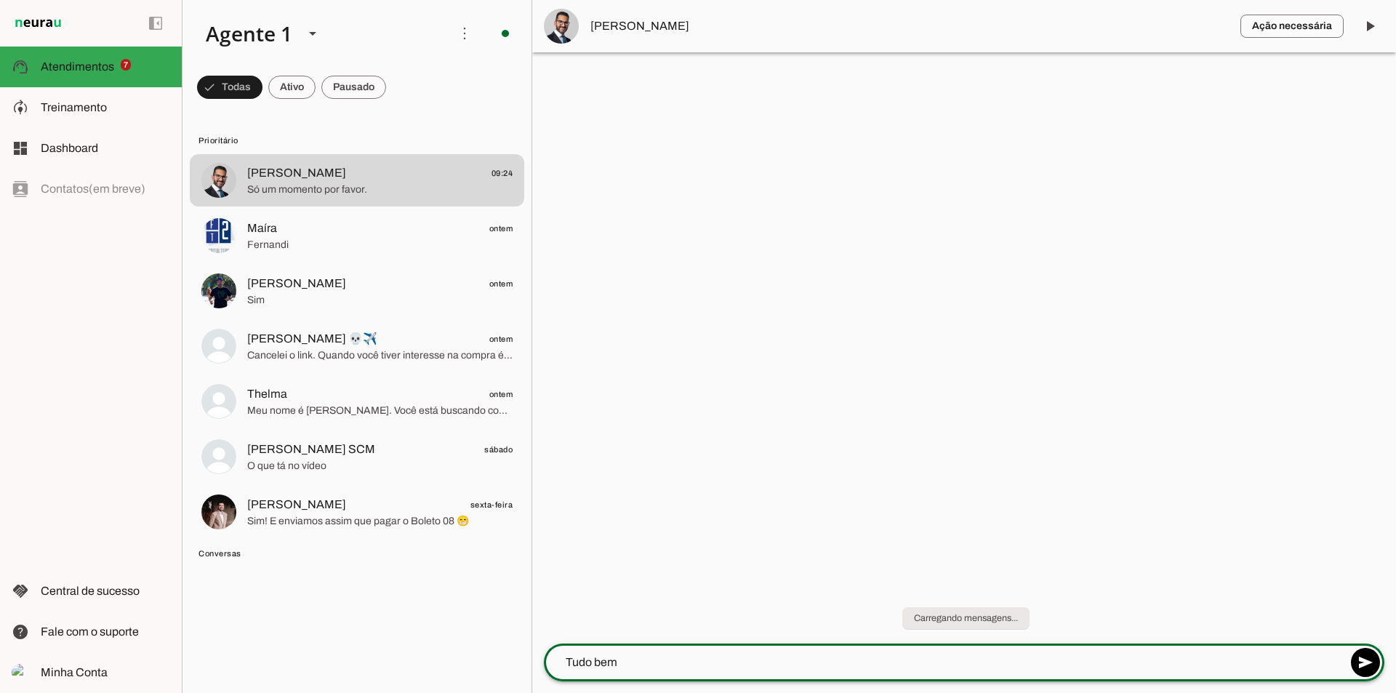
type textarea "Tudo bem?"
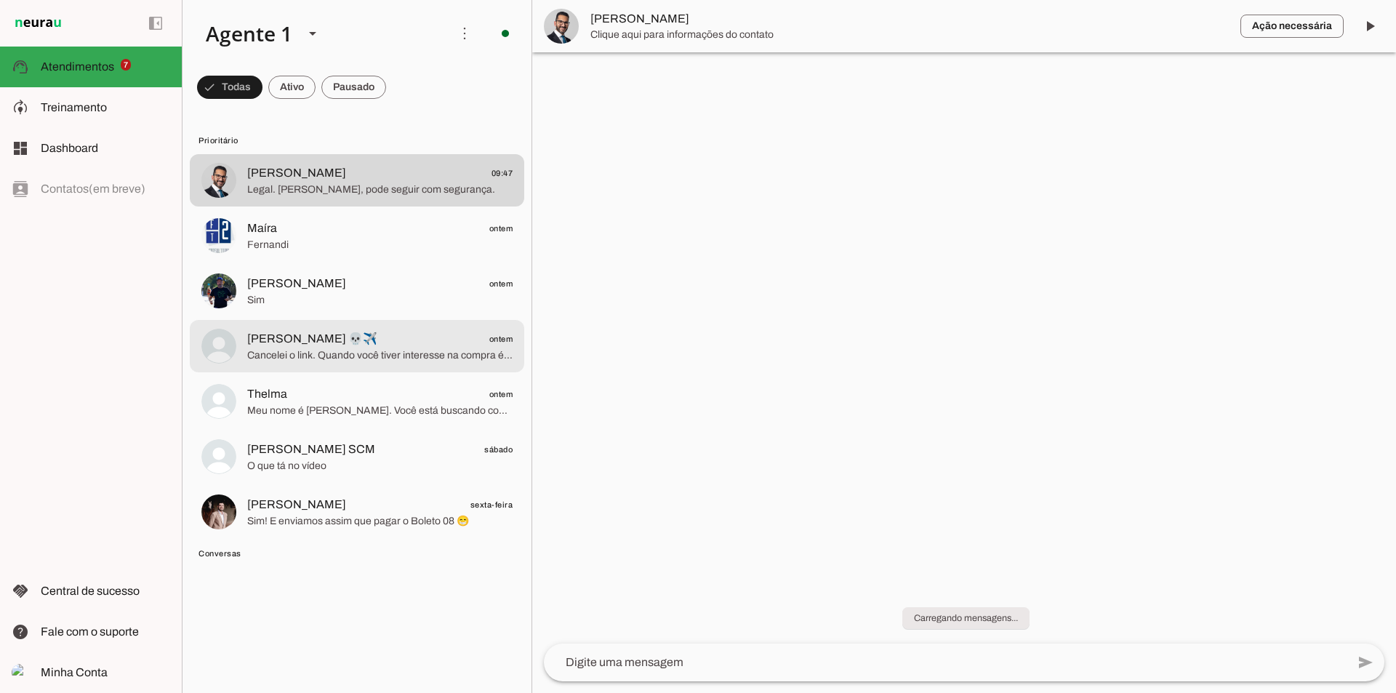
click at [381, 347] on span "James 💀✈️ ontem" at bounding box center [379, 339] width 265 height 18
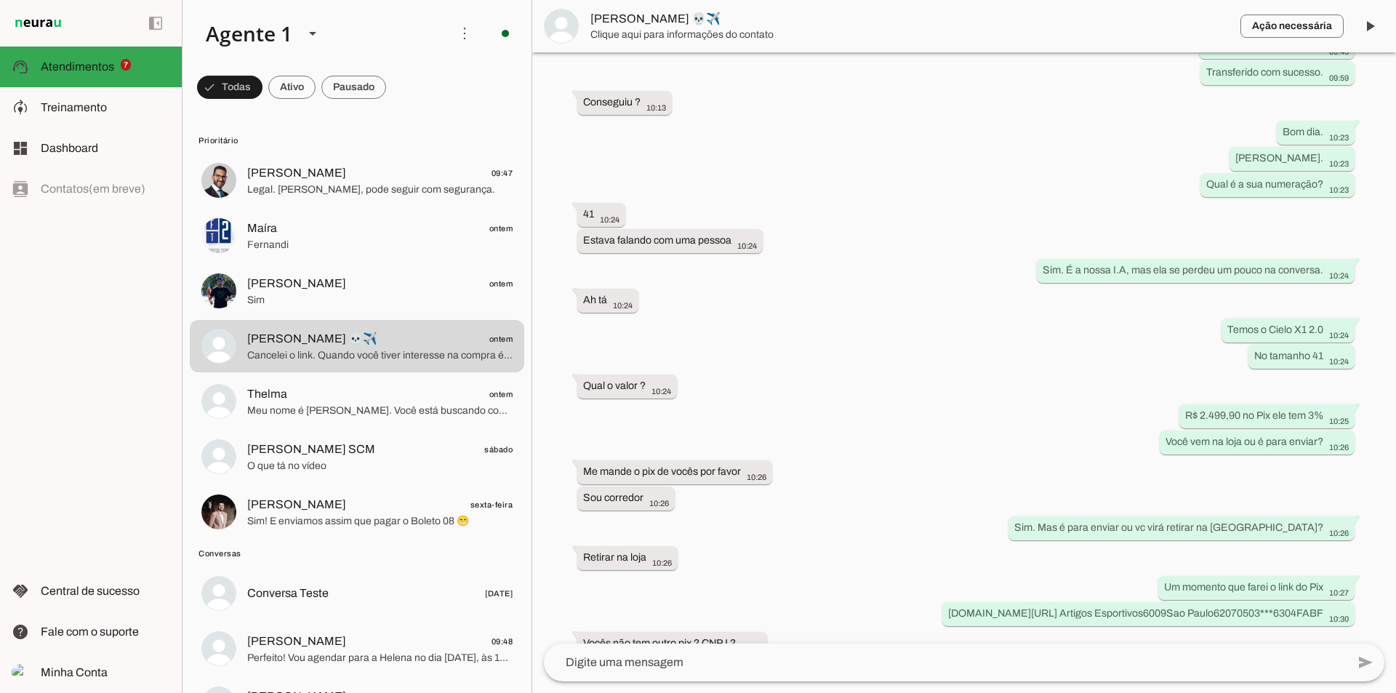
scroll to position [906, 0]
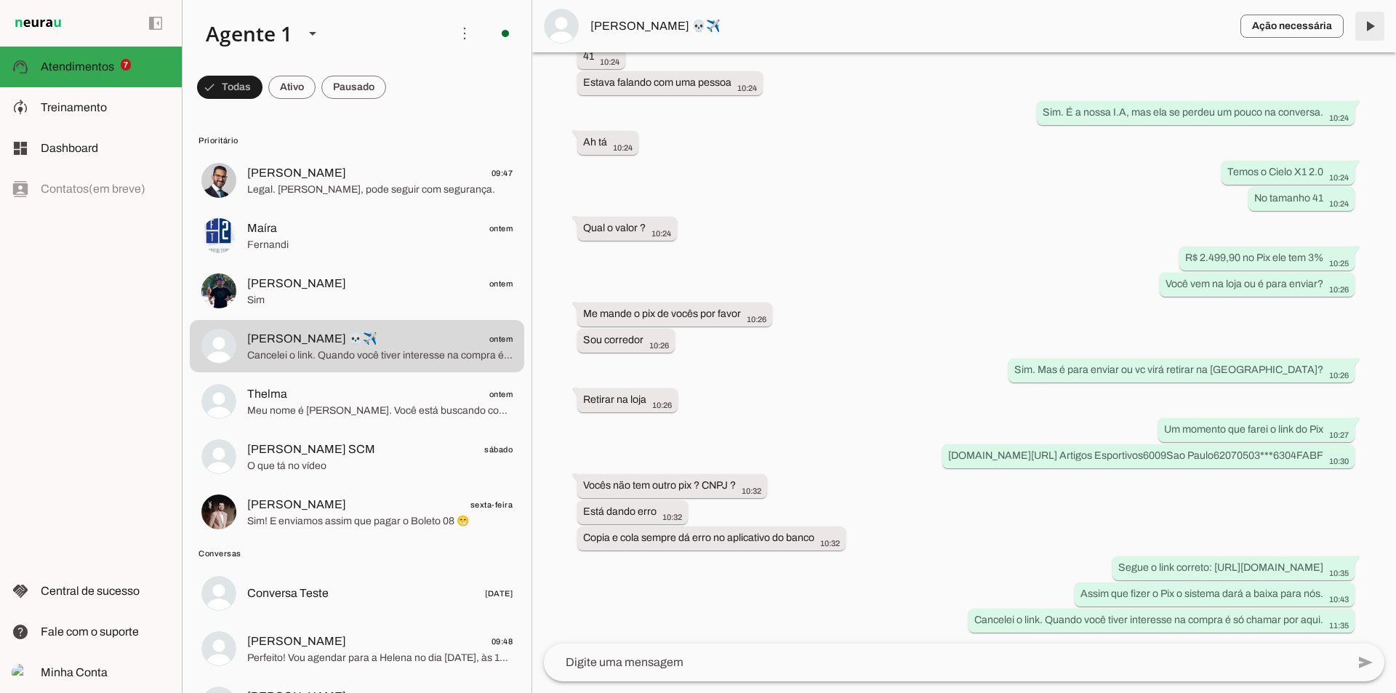
click at [1368, 26] on span at bounding box center [1370, 26] width 35 height 35
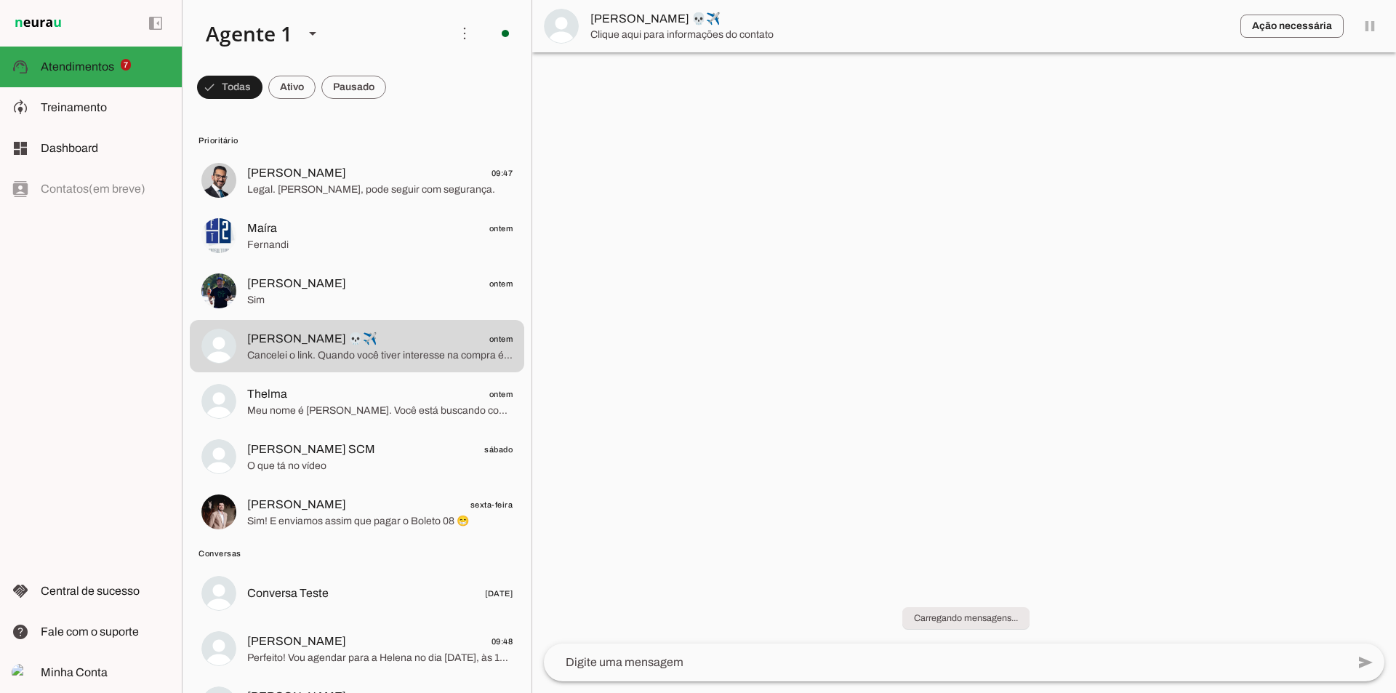
scroll to position [0, 0]
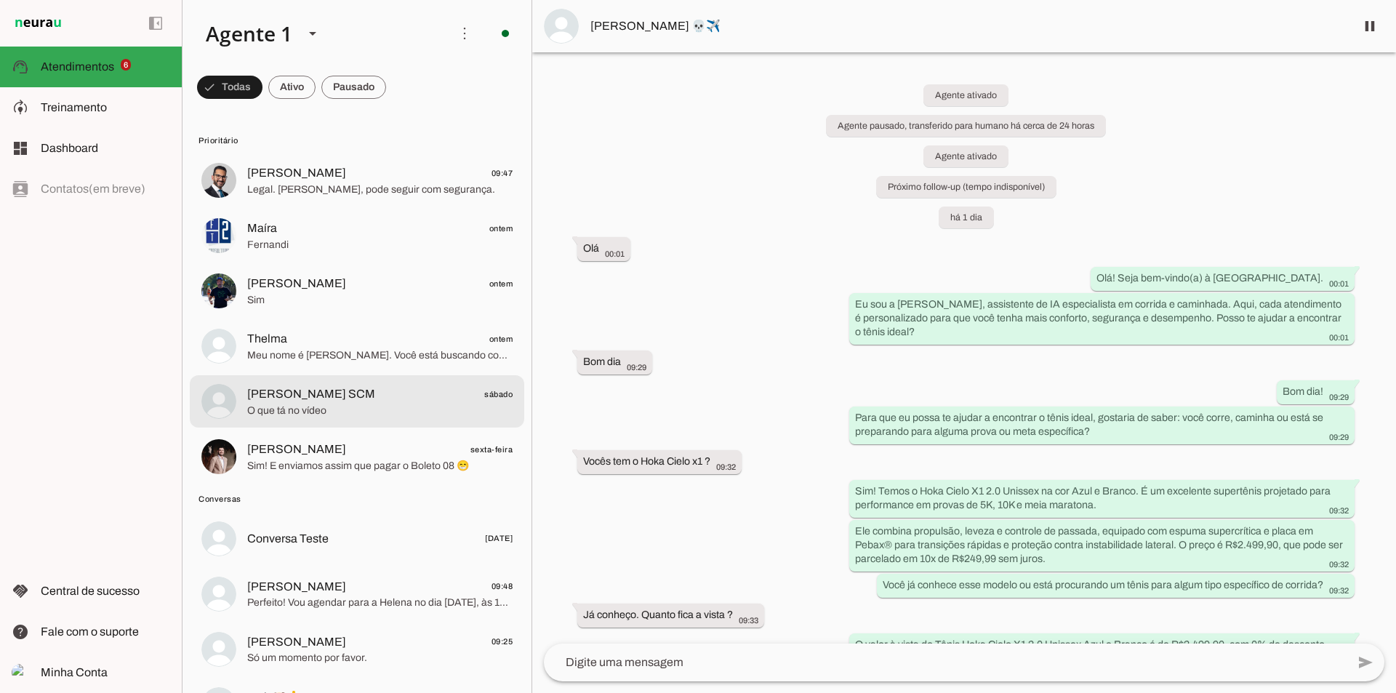
click at [397, 400] on span "Tomas Bravo SCM sábado" at bounding box center [379, 394] width 265 height 18
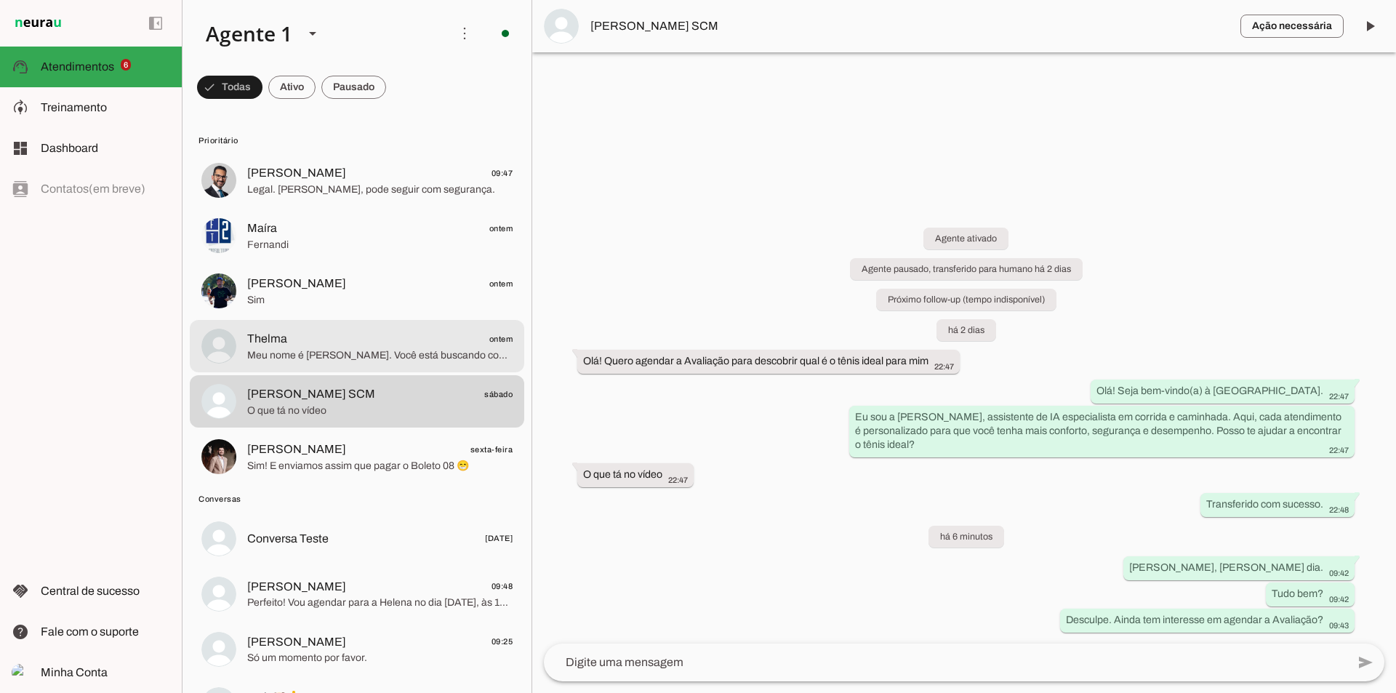
click at [348, 330] on span "Thelma ontem" at bounding box center [379, 339] width 265 height 18
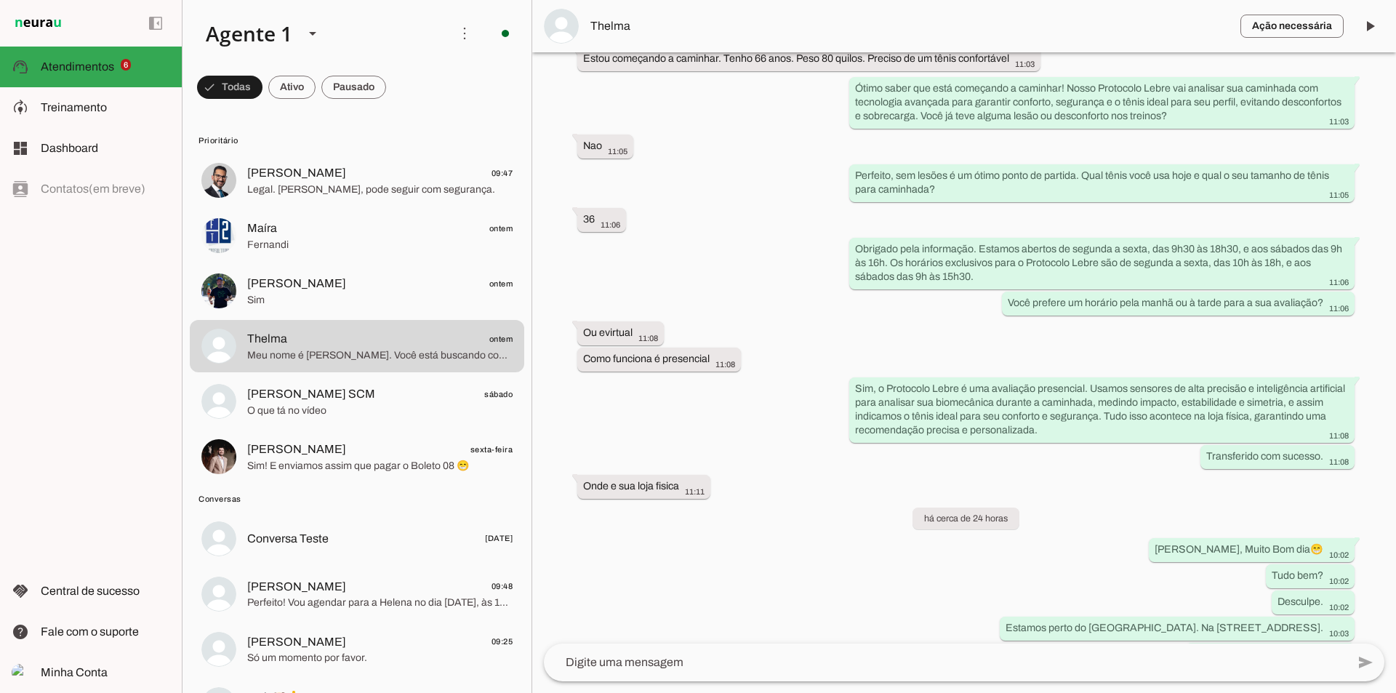
scroll to position [518, 0]
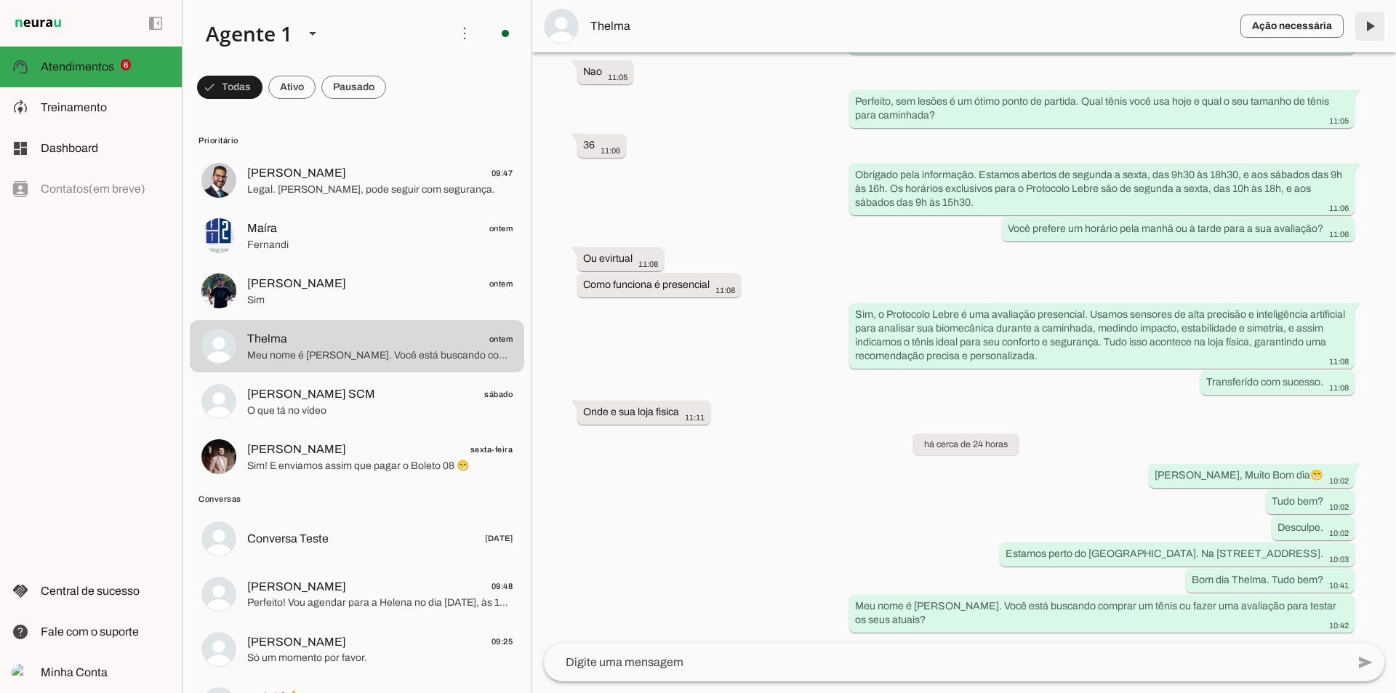
click at [1370, 23] on span at bounding box center [1370, 26] width 35 height 35
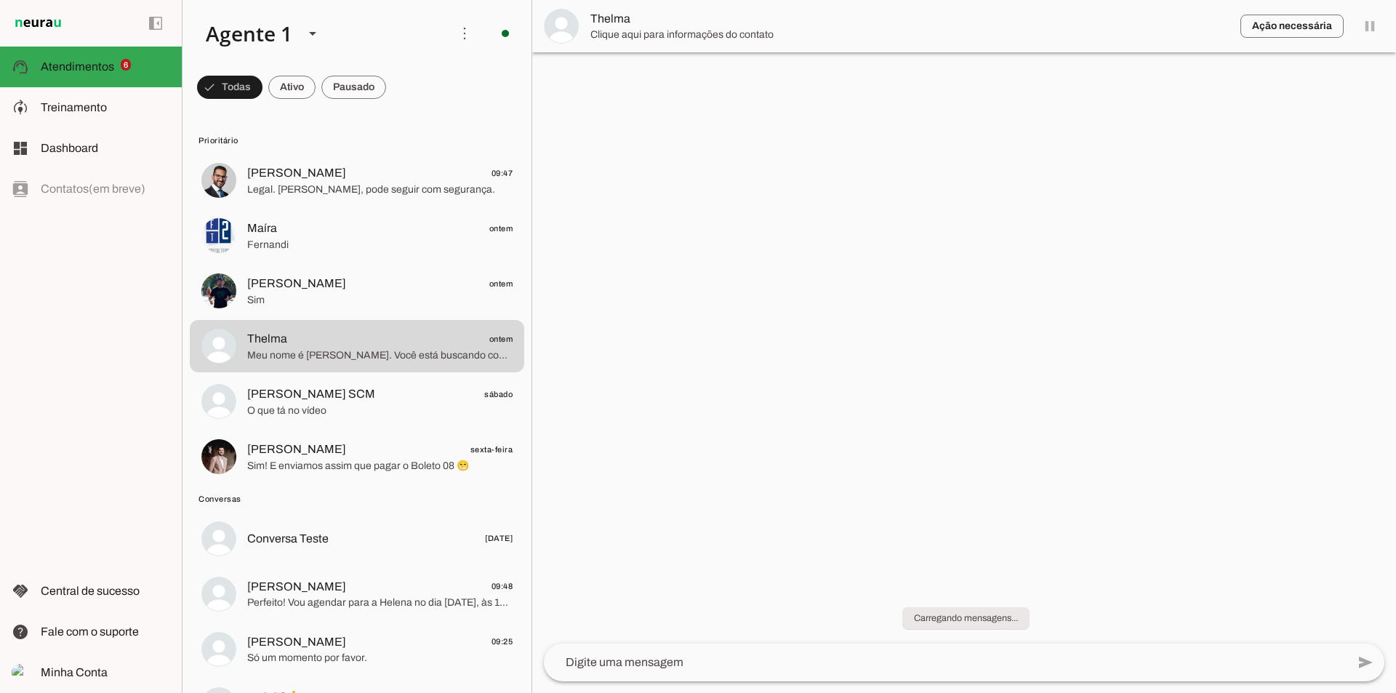
scroll to position [0, 0]
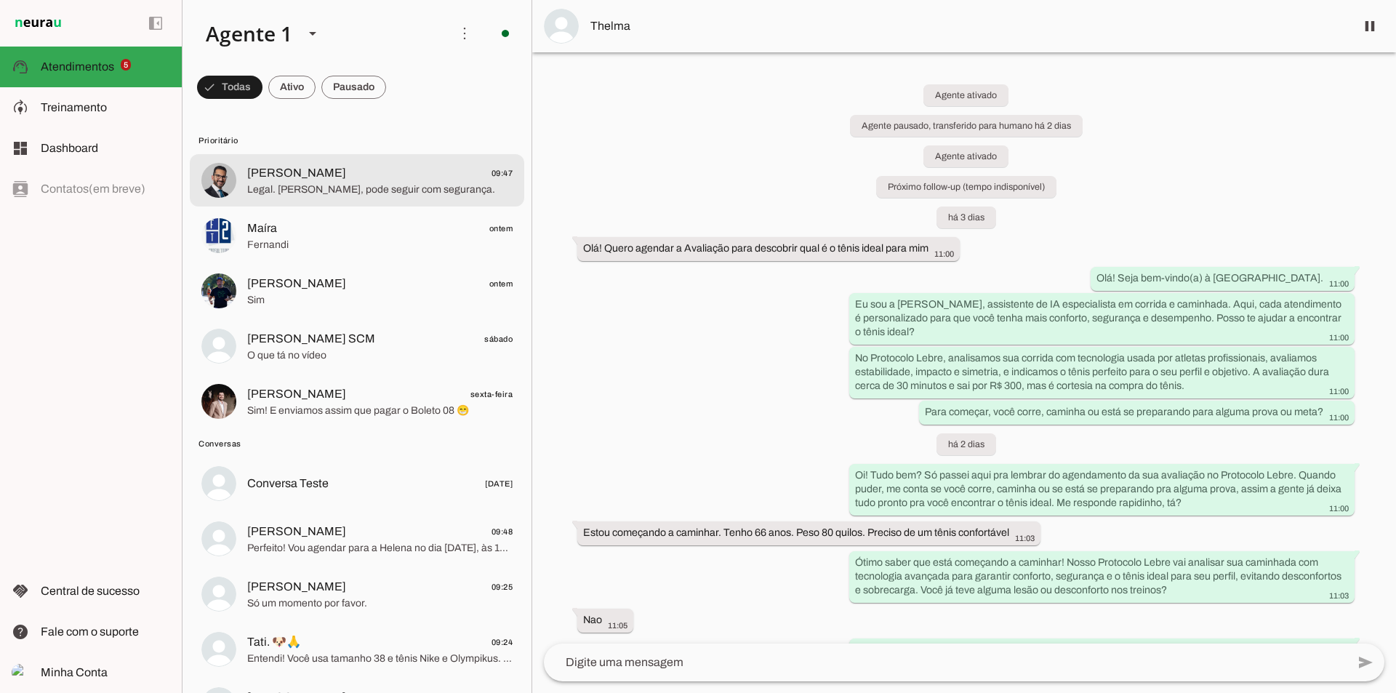
click at [428, 170] on span "Vinícius de Souza Sant’Anna 09:47" at bounding box center [379, 173] width 265 height 18
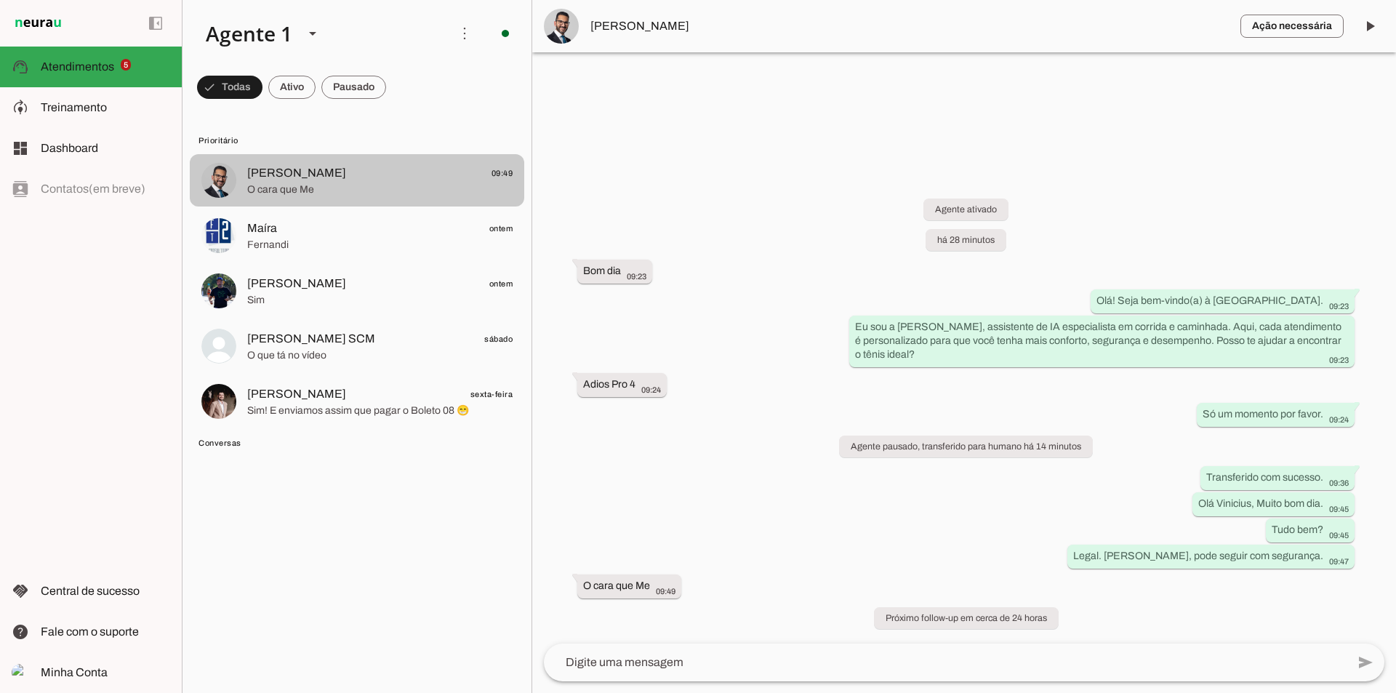
click at [380, 183] on span "O cara que Me" at bounding box center [379, 190] width 265 height 15
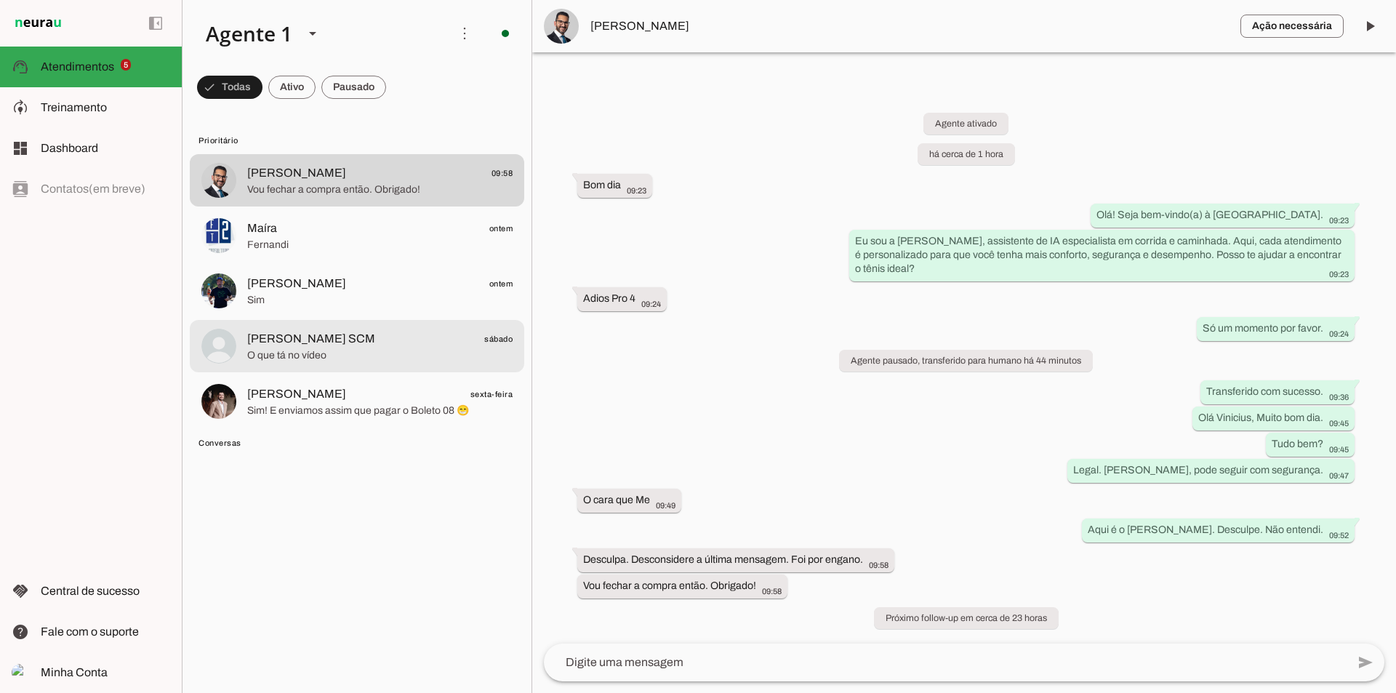
click at [352, 348] on span "O que tá no vídeo" at bounding box center [379, 355] width 265 height 15
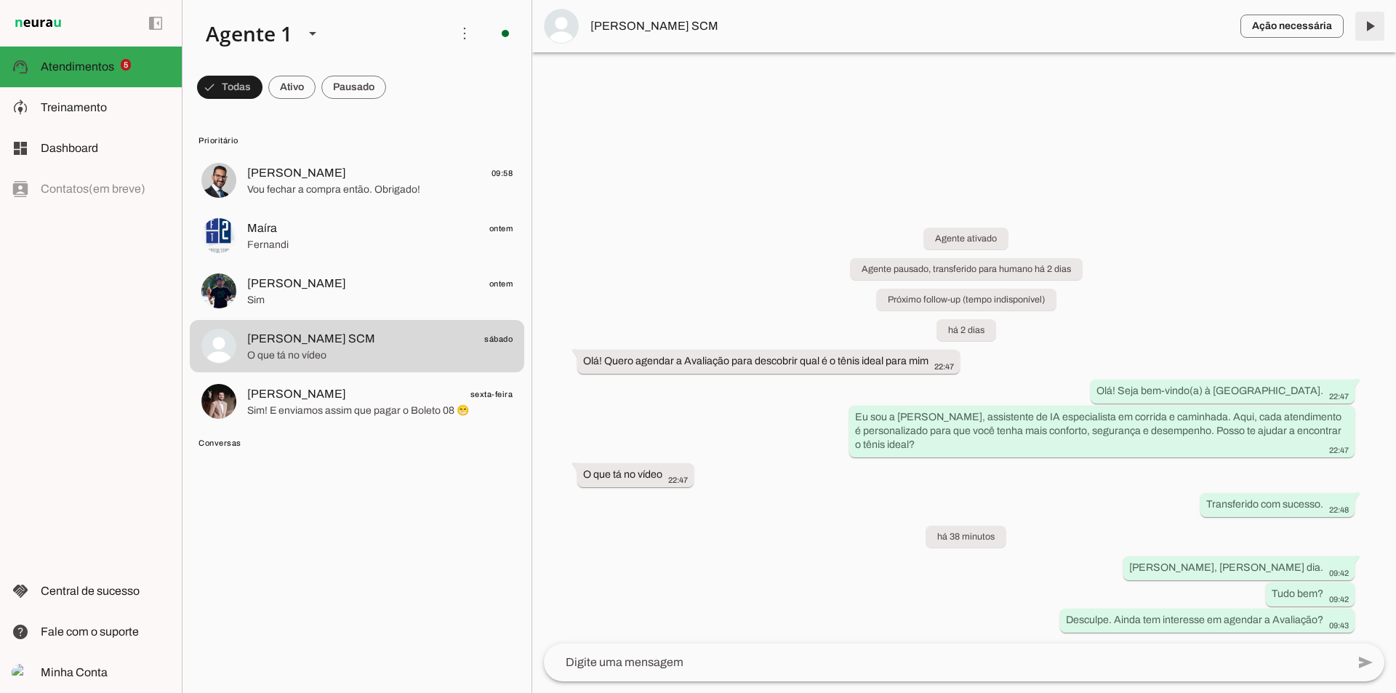
click at [1370, 28] on span at bounding box center [1370, 26] width 35 height 35
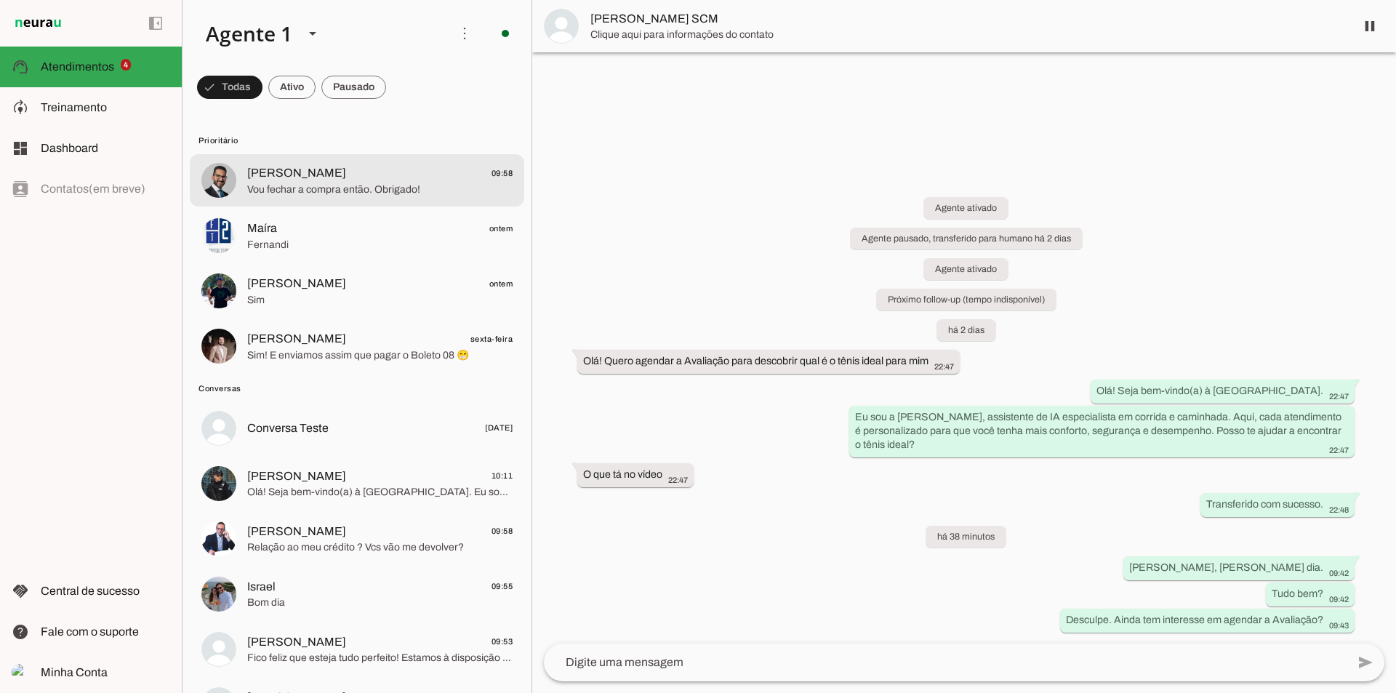
click at [335, 186] on span "Vou fechar a compra então. Obrigado!" at bounding box center [379, 190] width 265 height 15
